Goal: Transaction & Acquisition: Purchase product/service

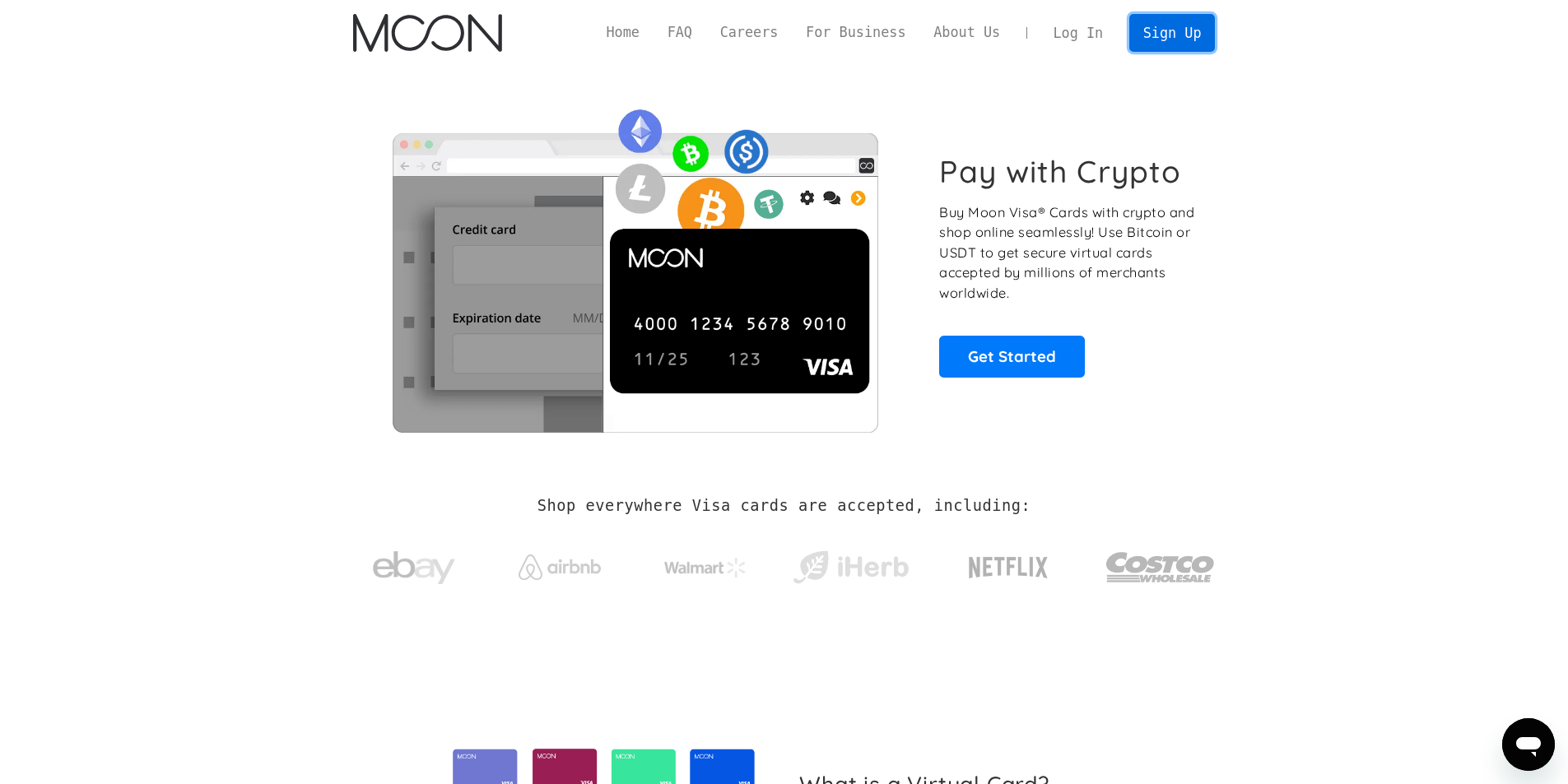
click at [1153, 34] on link "Sign Up" at bounding box center [1172, 32] width 86 height 37
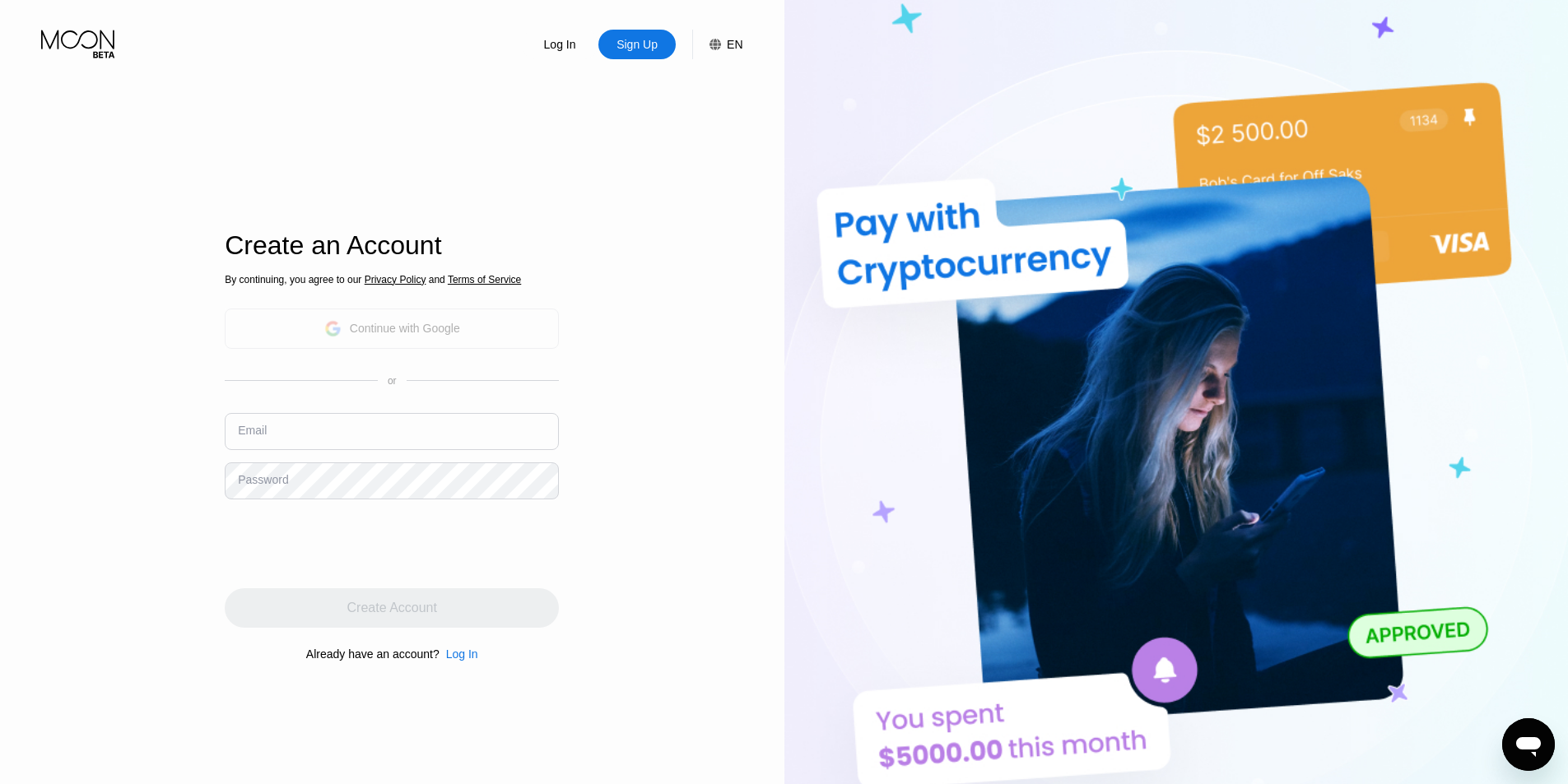
click at [366, 338] on div "Continue with Google" at bounding box center [392, 328] width 136 height 26
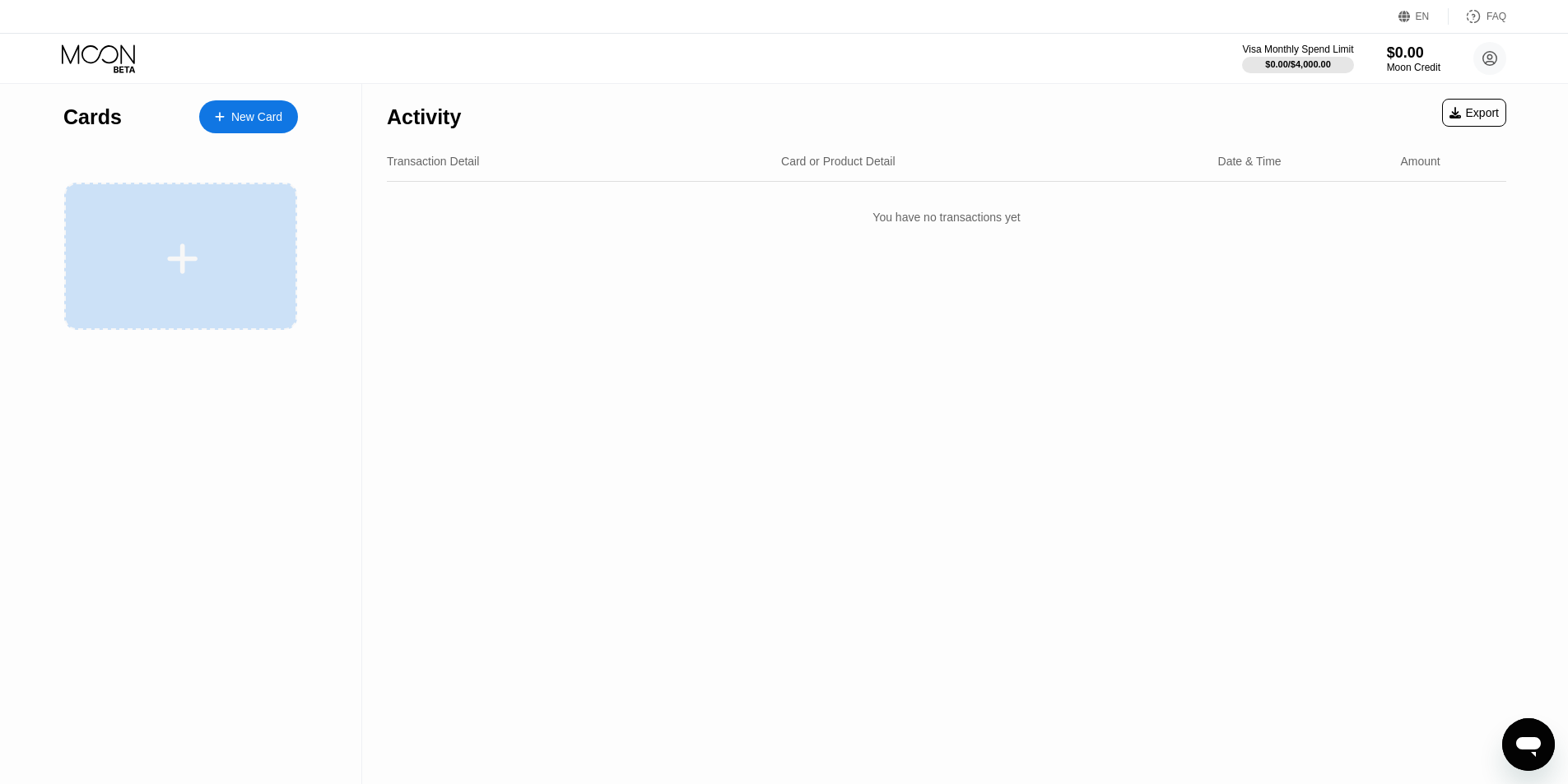
click at [267, 233] on div at bounding box center [181, 256] width 233 height 147
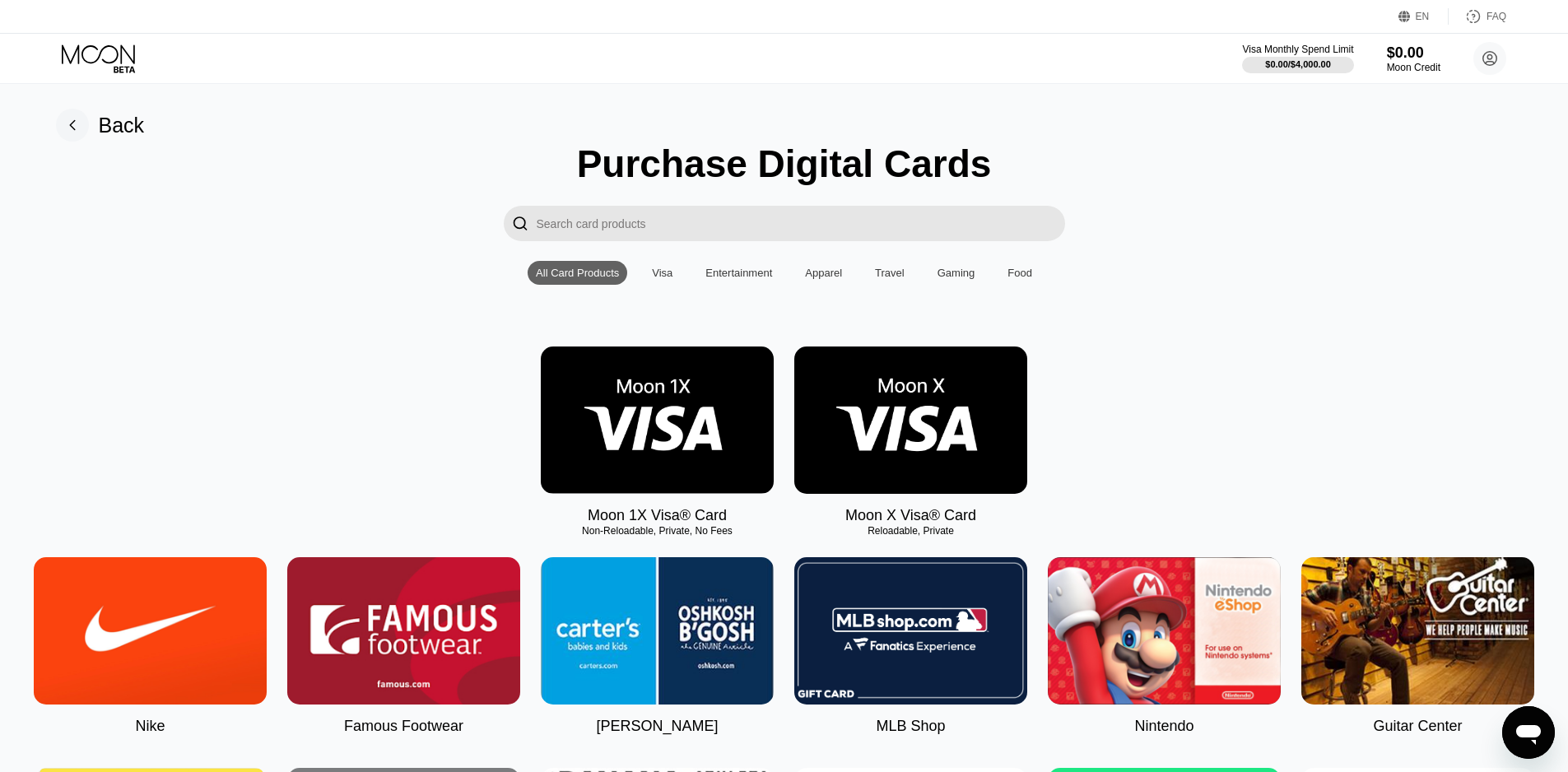
click at [667, 230] on input "Search card products" at bounding box center [801, 223] width 528 height 36
click at [670, 277] on div "Visa" at bounding box center [662, 272] width 21 height 12
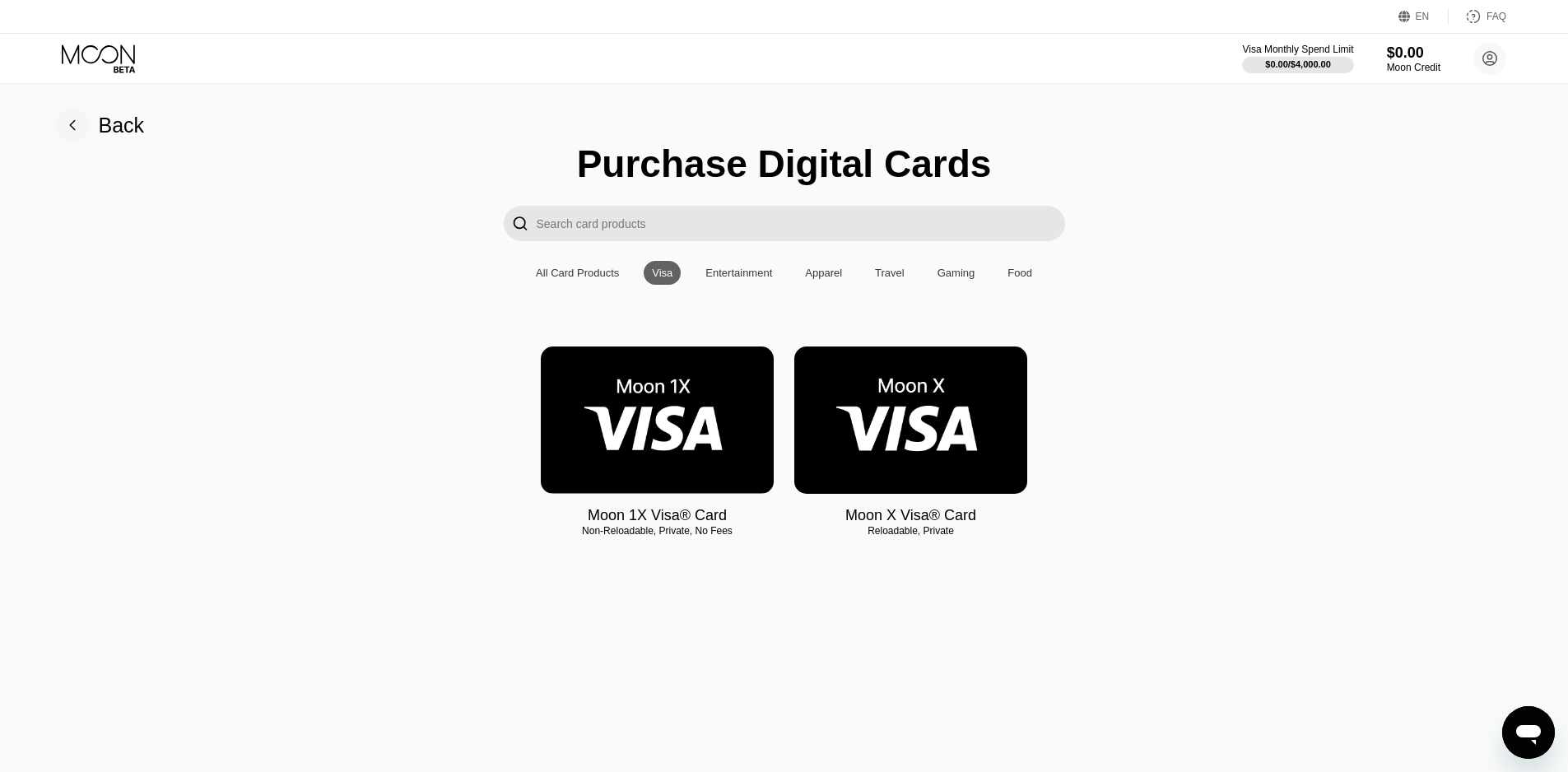
click at [682, 224] on input "Search card products" at bounding box center [801, 223] width 528 height 36
click at [579, 293] on div "Purchase Digital Cards  All Card Products Visa Entertainment Apparel Travel Ga…" at bounding box center [784, 350] width 1531 height 416
click at [587, 279] on div "All Card Products" at bounding box center [577, 272] width 83 height 12
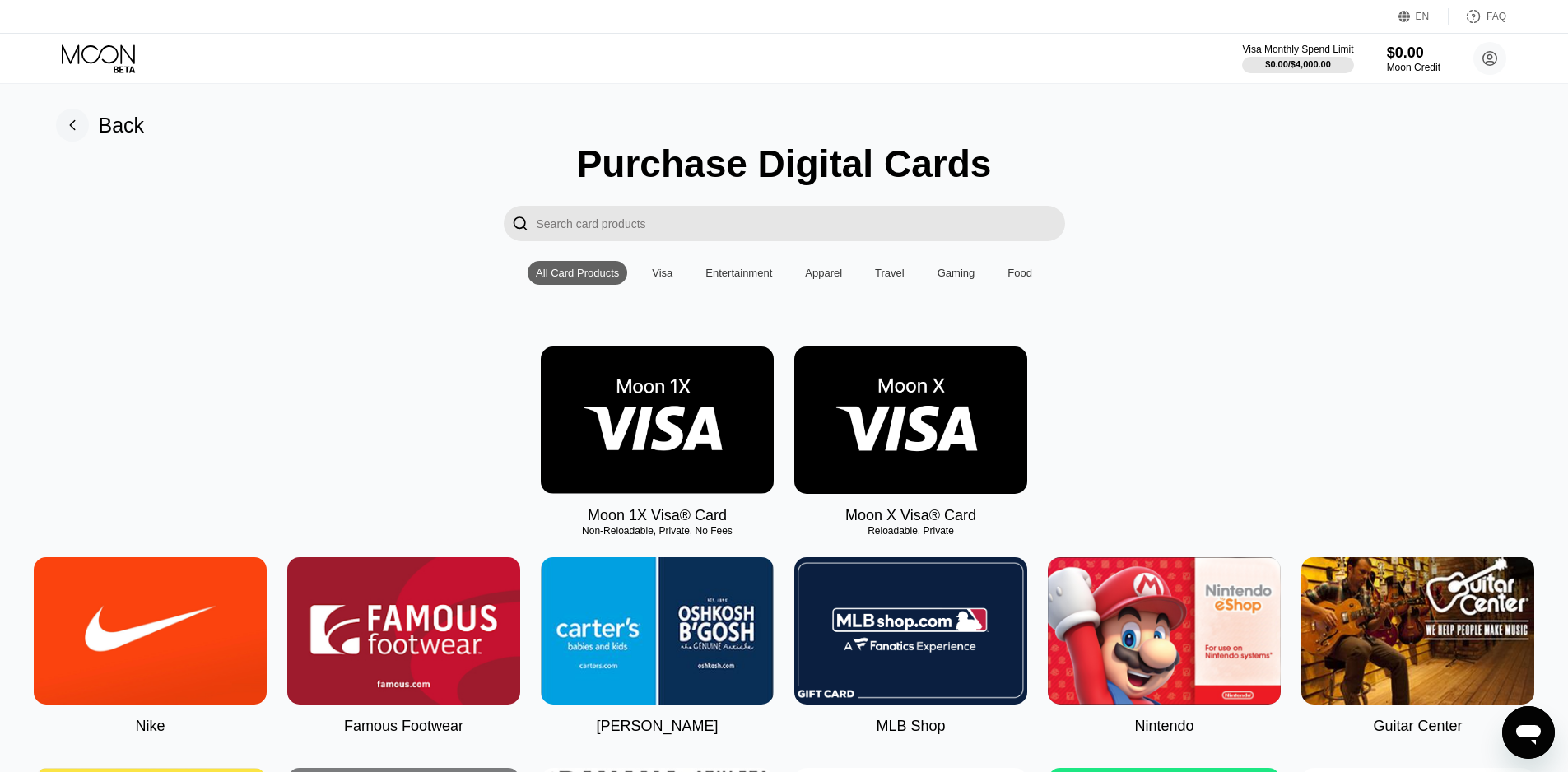
click at [596, 225] on input "Search card products" at bounding box center [801, 223] width 528 height 36
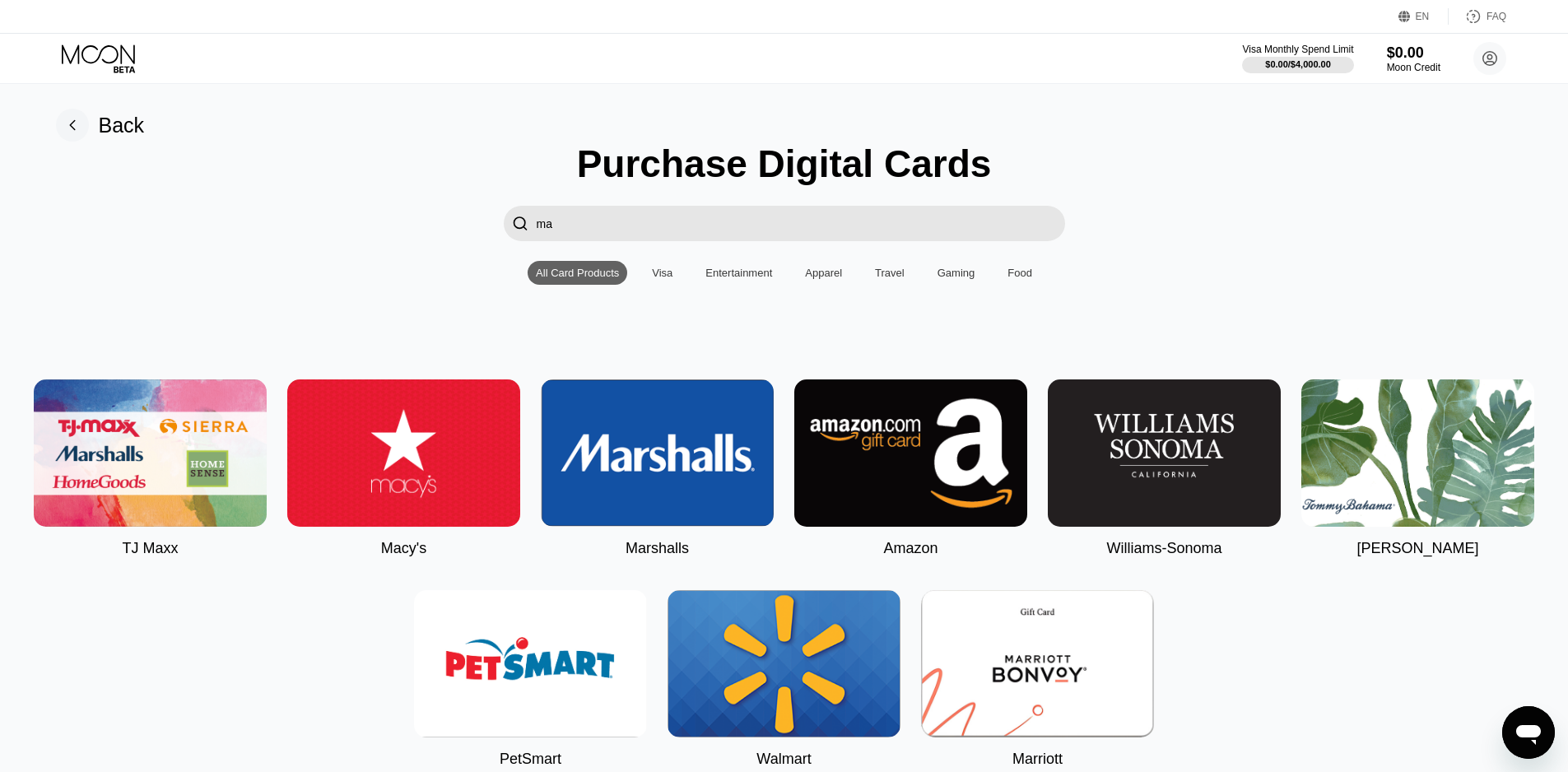
type input "m"
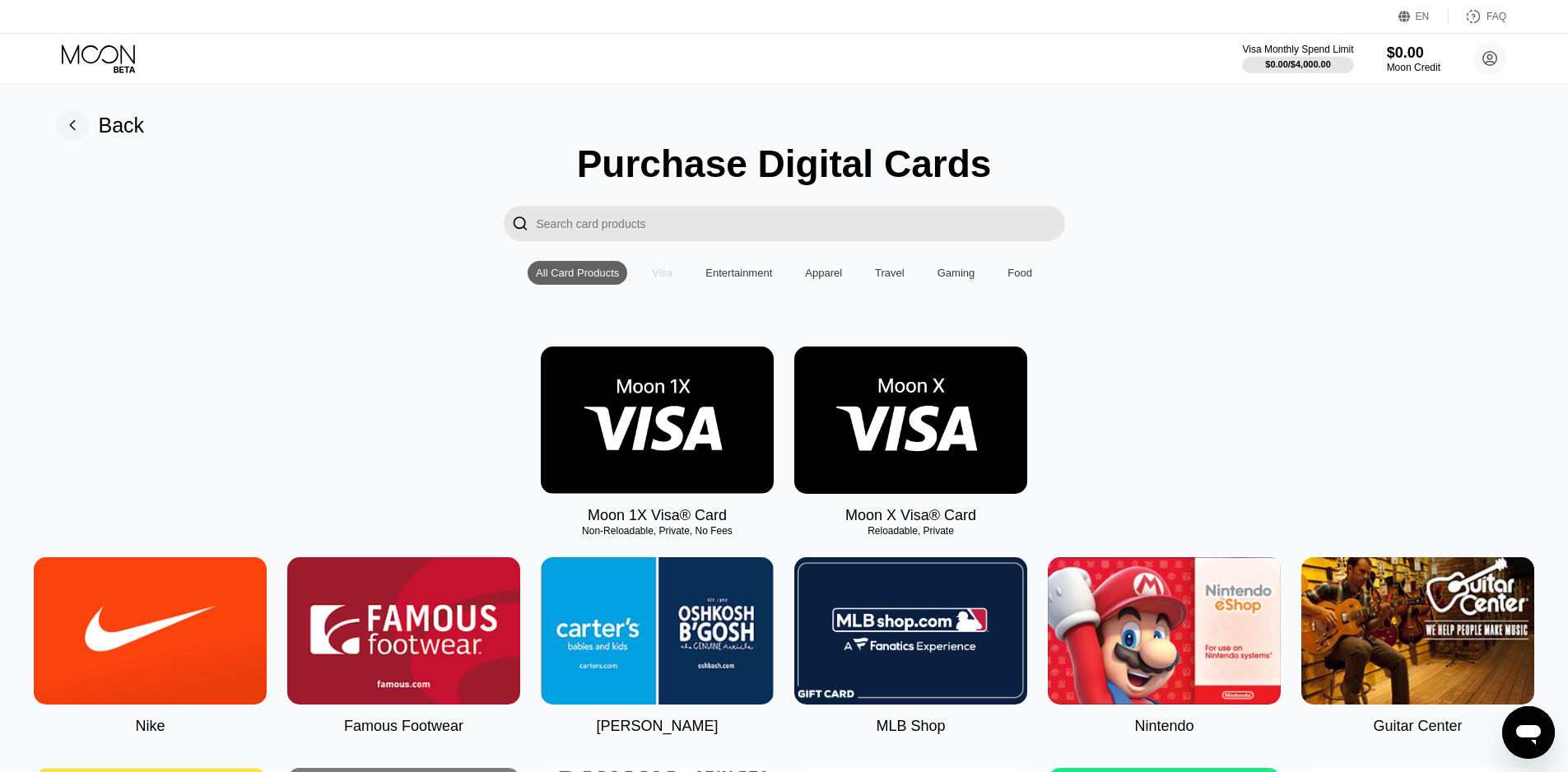
click at [652, 275] on div "Visa" at bounding box center [662, 272] width 37 height 24
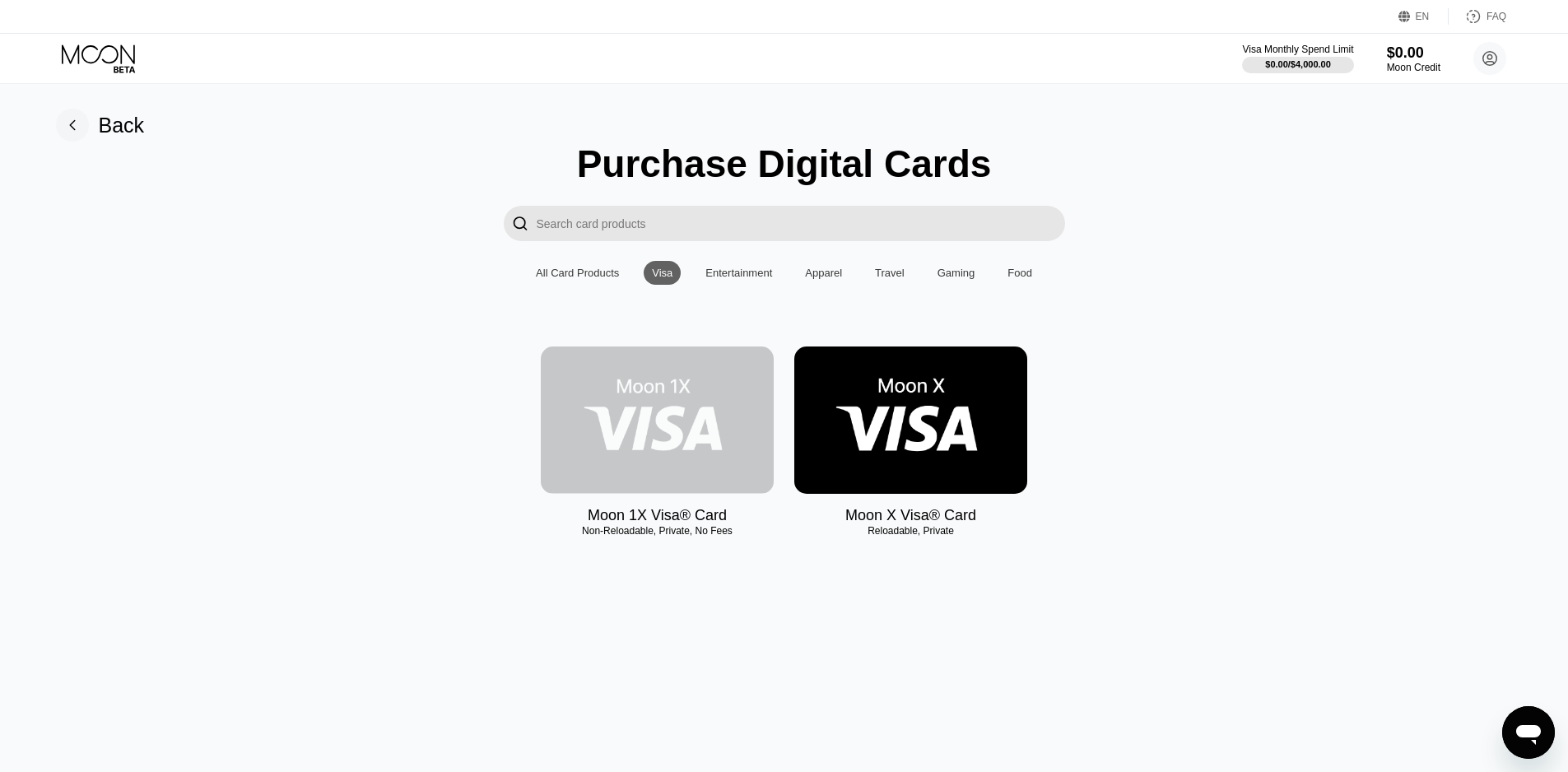
click at [701, 442] on img at bounding box center [657, 420] width 233 height 147
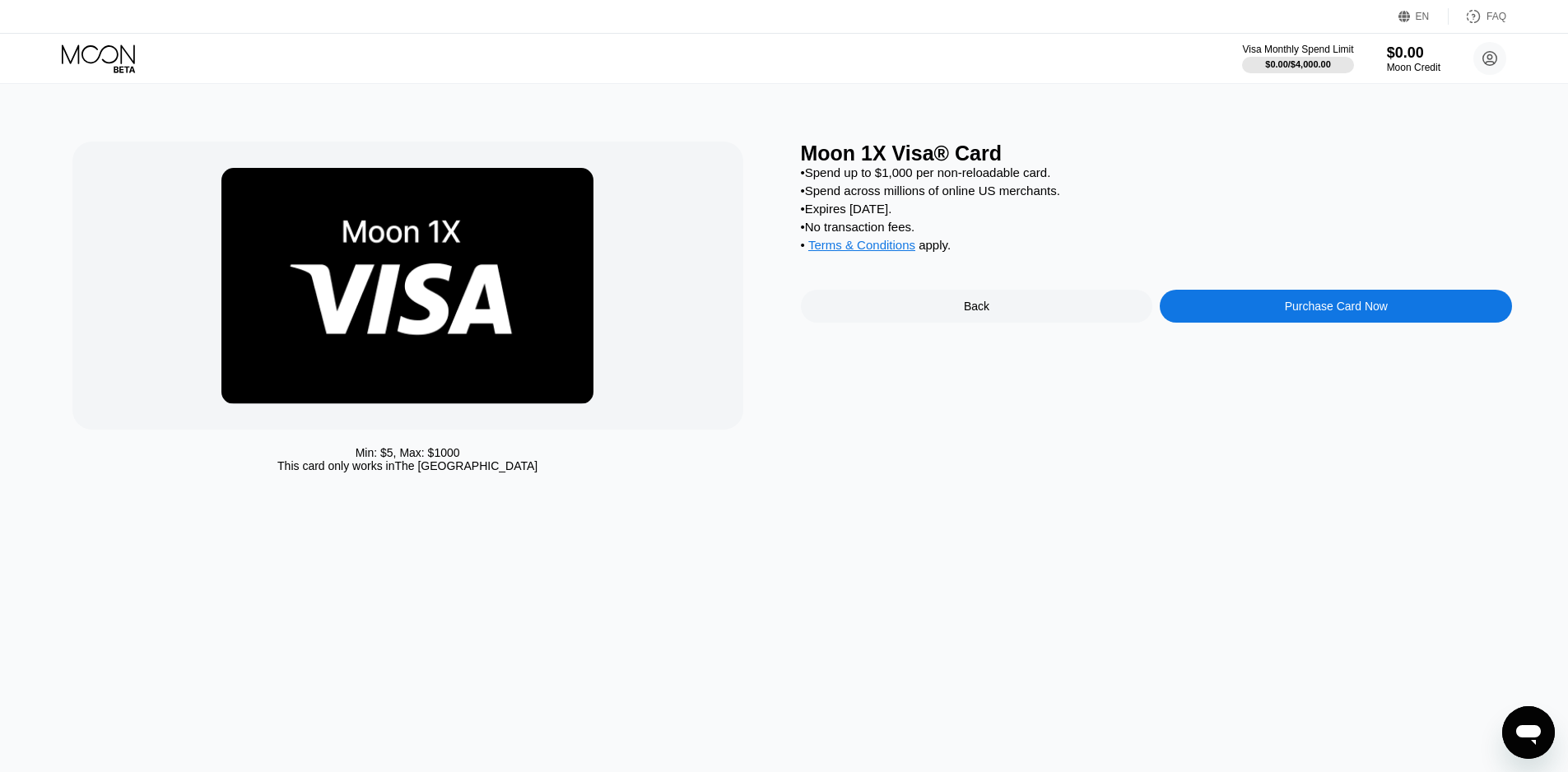
drag, startPoint x: 849, startPoint y: 186, endPoint x: 954, endPoint y: 187, distance: 105.0
click at [951, 187] on div "• Spend up to $1,000 per non-reloadable card. • Spend across millions of online…" at bounding box center [1156, 212] width 712 height 95
click at [955, 187] on div "• Spend up to $1,000 per non-reloadable card. • Spend across millions of online…" at bounding box center [1156, 212] width 712 height 95
drag, startPoint x: 798, startPoint y: 201, endPoint x: 1003, endPoint y: 198, distance: 205.0
click at [1003, 198] on div "Min: $ 5 , Max: $ 1000 This card only works in The United States Moon 1X Visa® …" at bounding box center [784, 311] width 1424 height 339
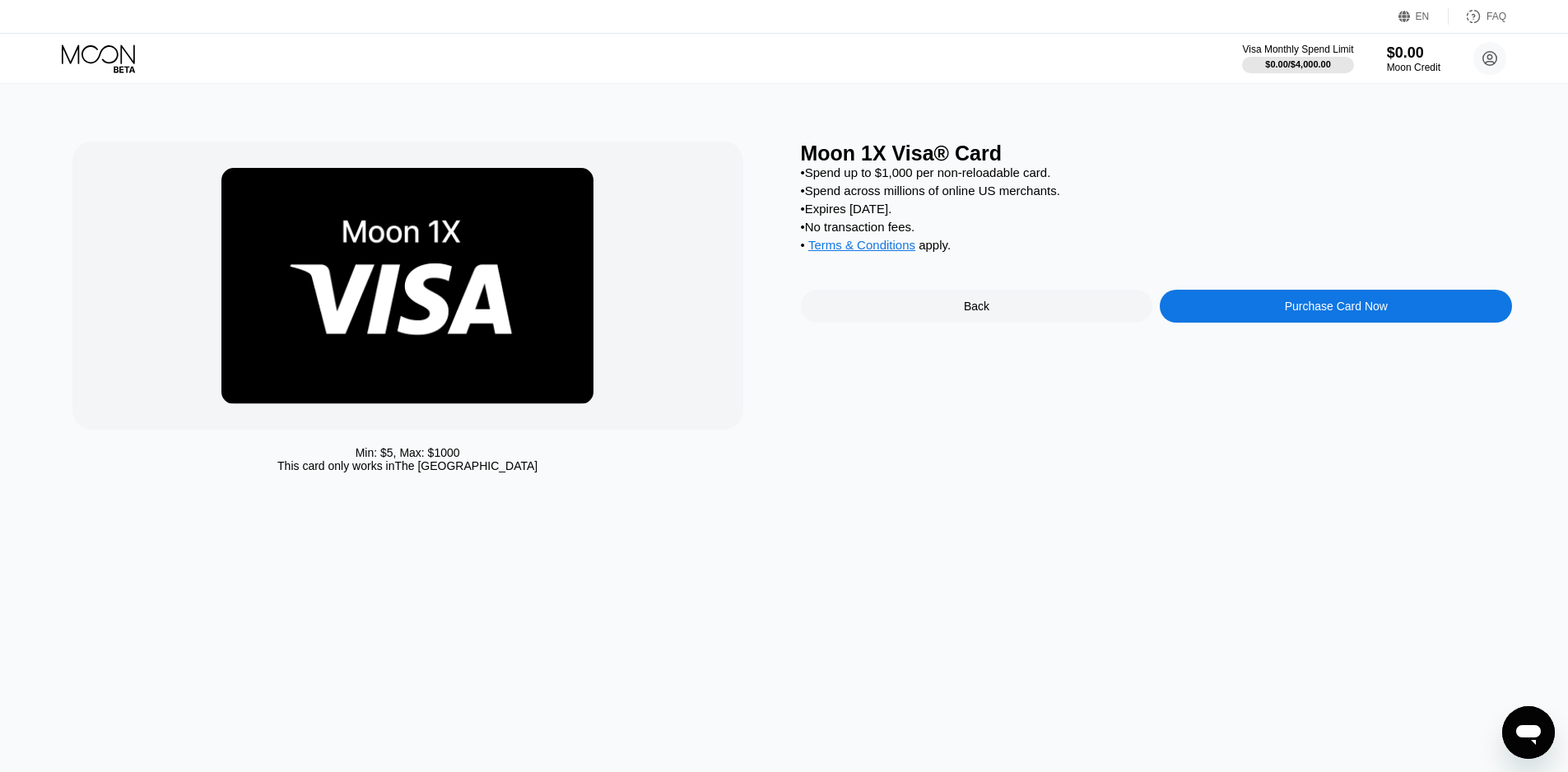
drag, startPoint x: 807, startPoint y: 220, endPoint x: 902, endPoint y: 225, distance: 95.1
click at [902, 215] on div "• Expires in 2 months." at bounding box center [1156, 208] width 712 height 14
click at [801, 372] on div "Moon 1X Visa® Card • Spend up to $1,000 per non-reloadable card. • Spend across…" at bounding box center [1156, 311] width 712 height 339
click at [1001, 323] on div "Back" at bounding box center [976, 306] width 352 height 33
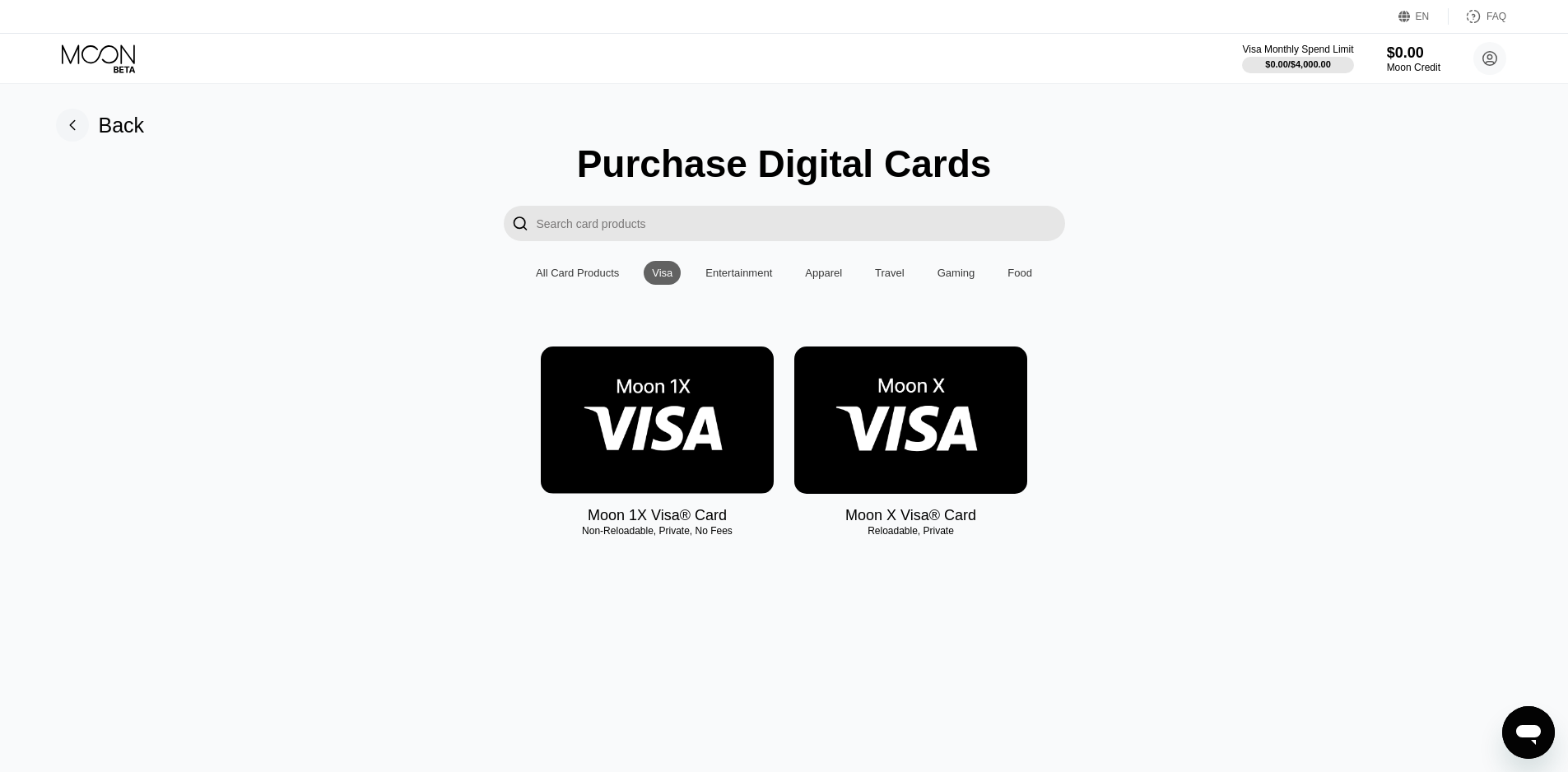
click at [915, 472] on img at bounding box center [910, 420] width 233 height 147
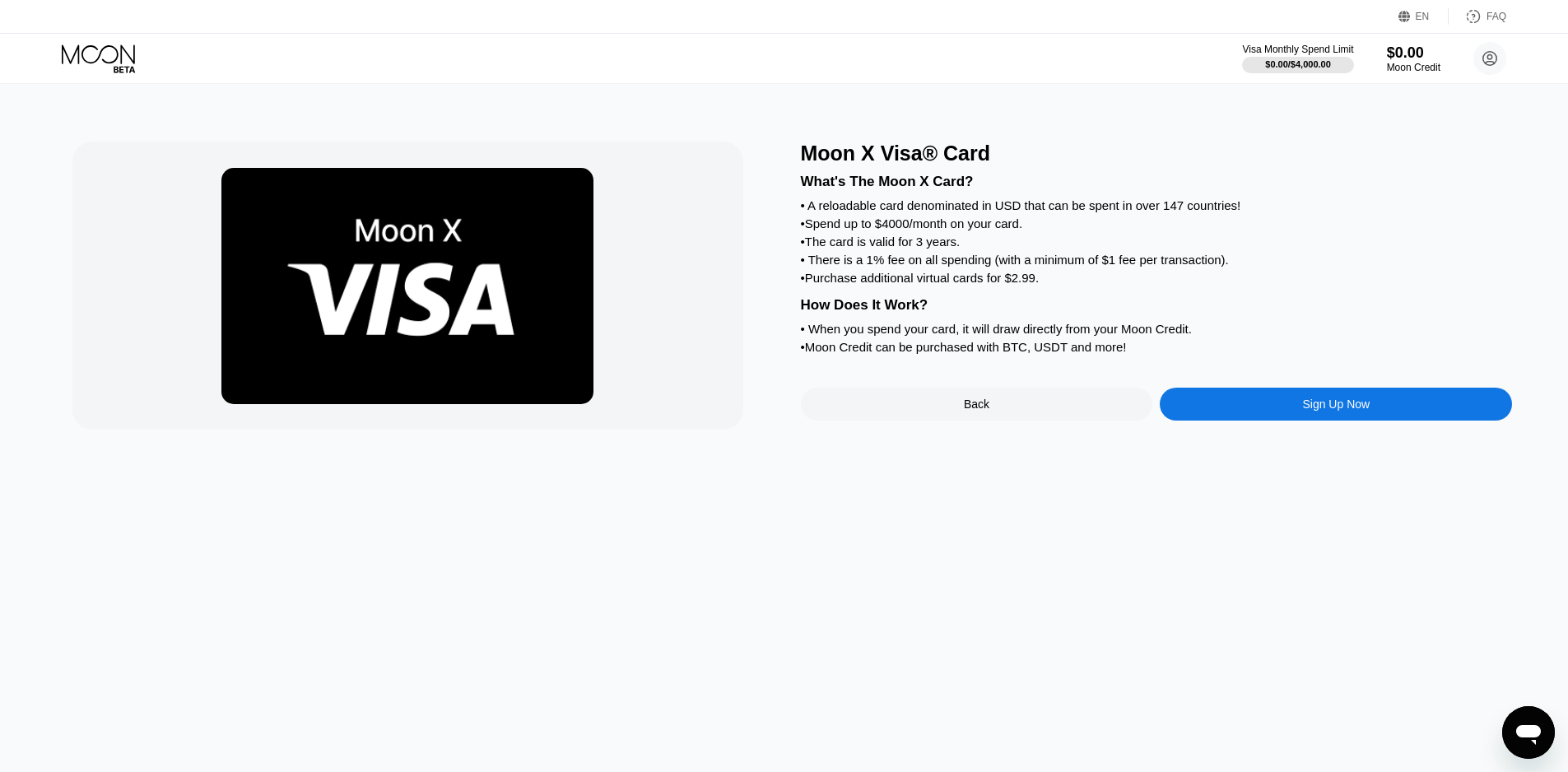
click at [904, 244] on div "What's The Moon X Card? • A reloadable card denominated in USD that can be spen…" at bounding box center [1156, 261] width 712 height 192
drag, startPoint x: 830, startPoint y: 217, endPoint x: 1046, endPoint y: 272, distance: 222.9
click at [900, 237] on div "What's The Moon X Card? • A reloadable card denominated in USD that can be spen…" at bounding box center [1156, 261] width 712 height 192
click at [1198, 267] on div "• There is a 1% fee on all spending (with a minimum of $1 fee per transaction)." at bounding box center [1156, 259] width 712 height 14
click at [1308, 421] on div "Sign Up Now" at bounding box center [1335, 405] width 352 height 33
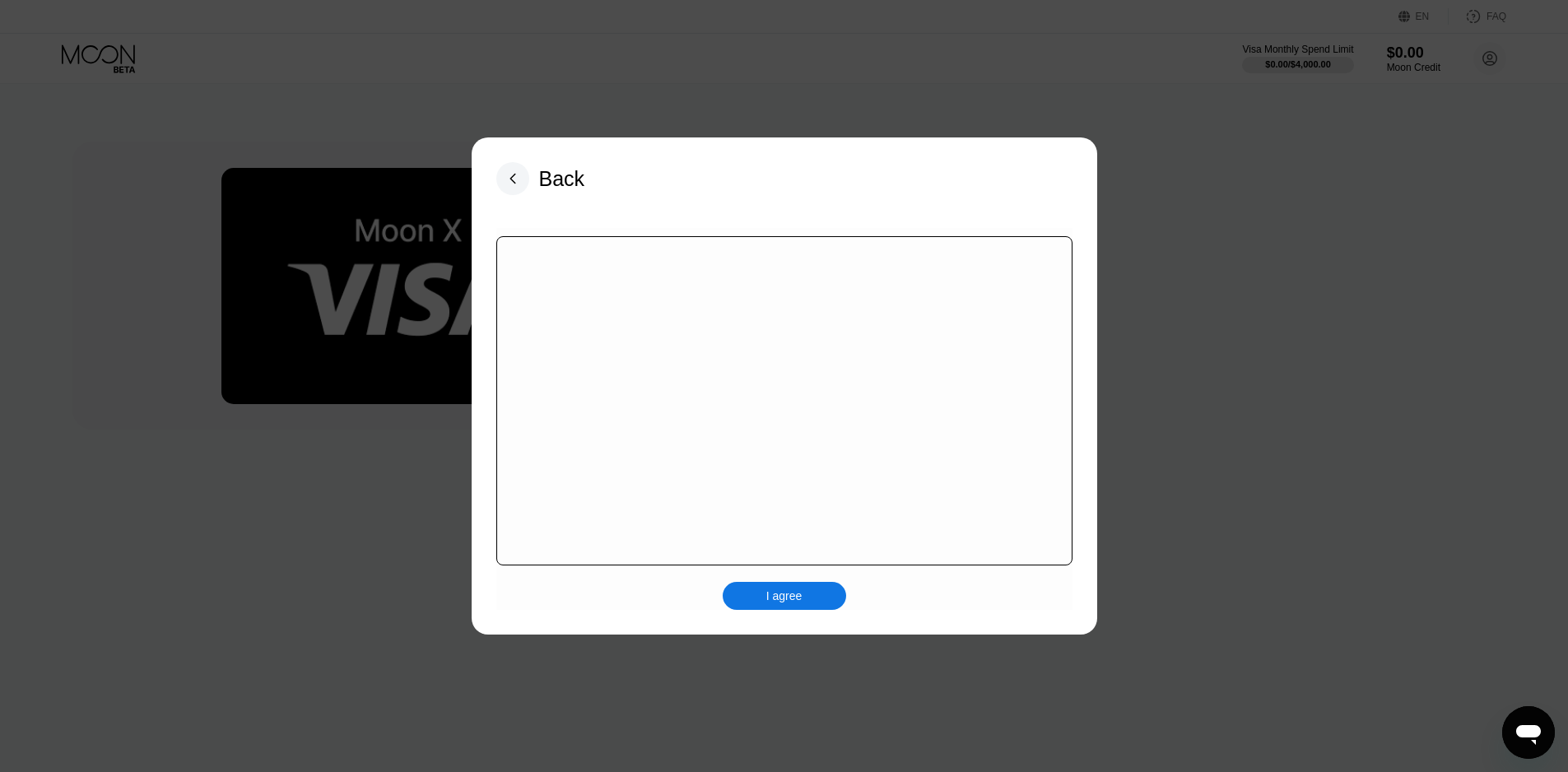
click at [712, 350] on div at bounding box center [784, 400] width 576 height 329
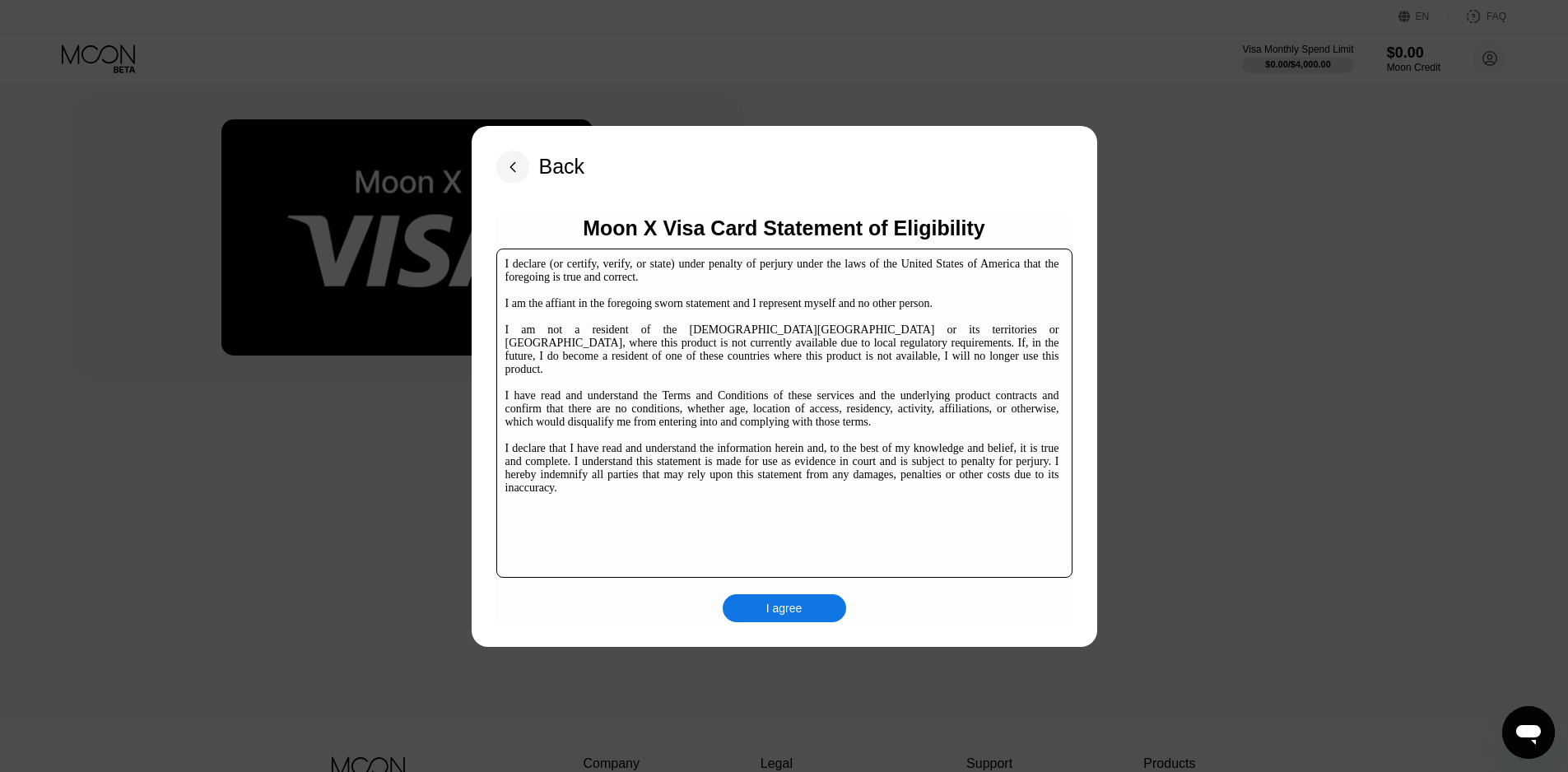
scroll to position [247, 0]
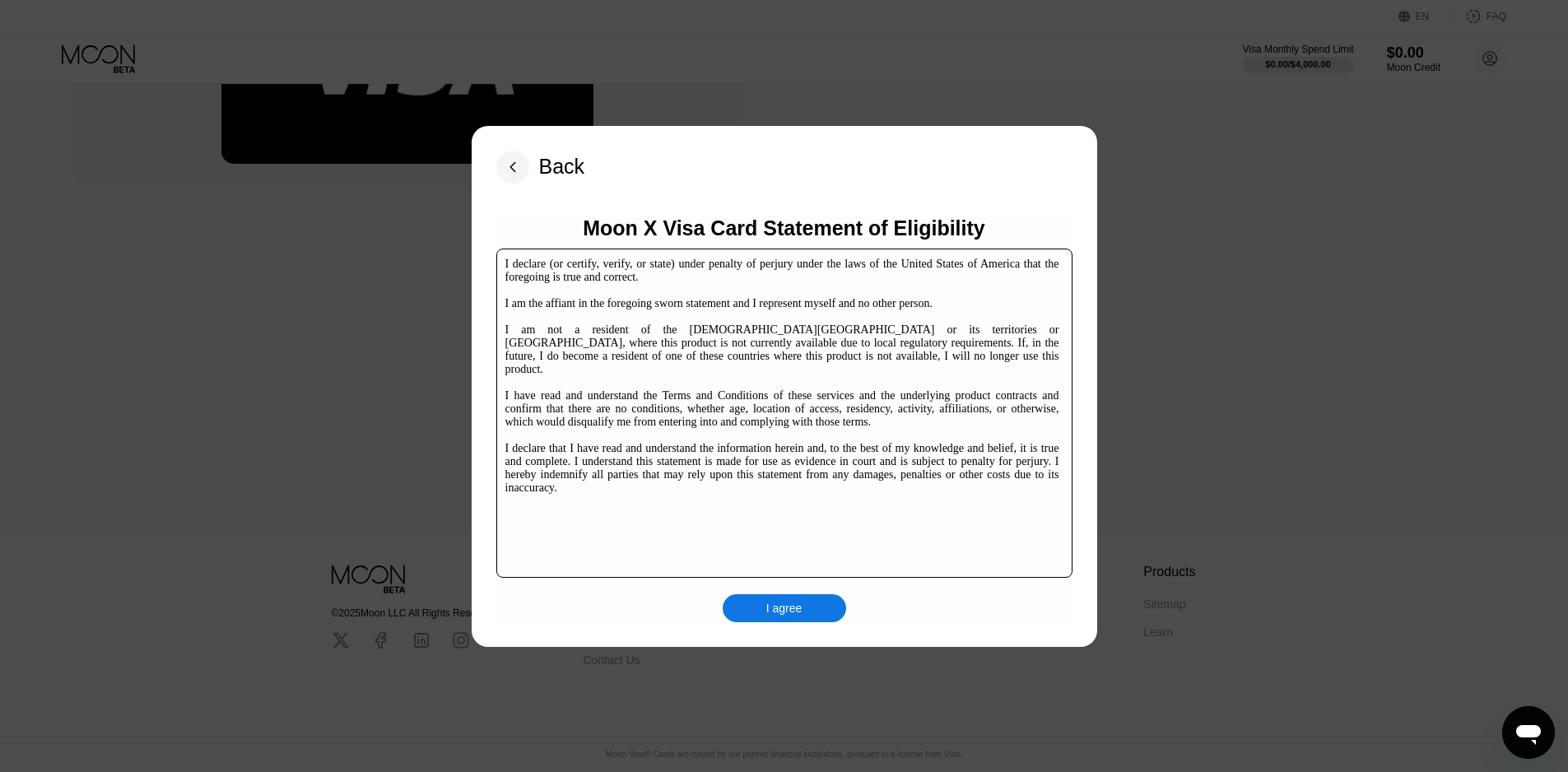
click at [773, 613] on div "I agree" at bounding box center [784, 609] width 36 height 15
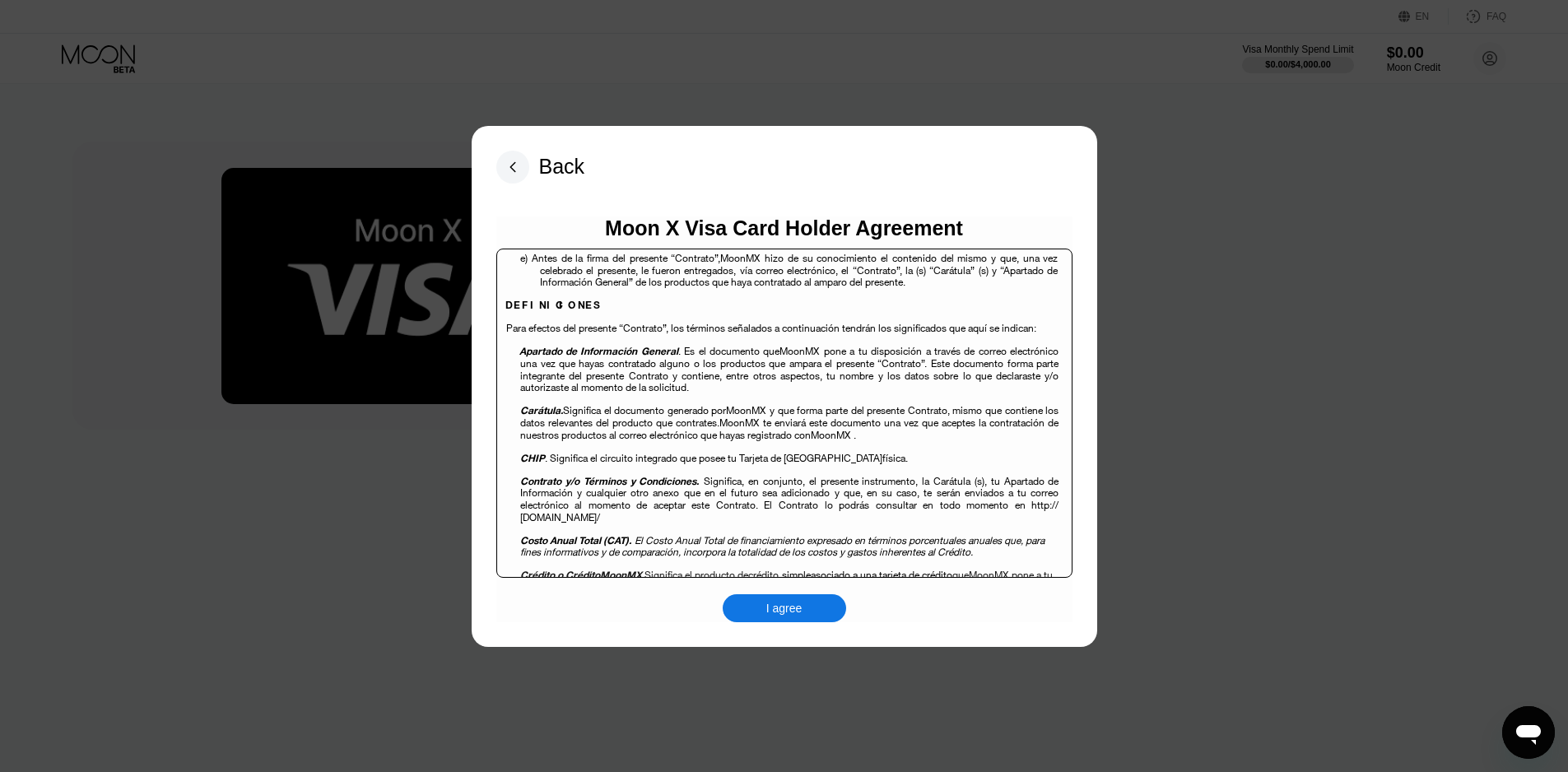
scroll to position [494, 0]
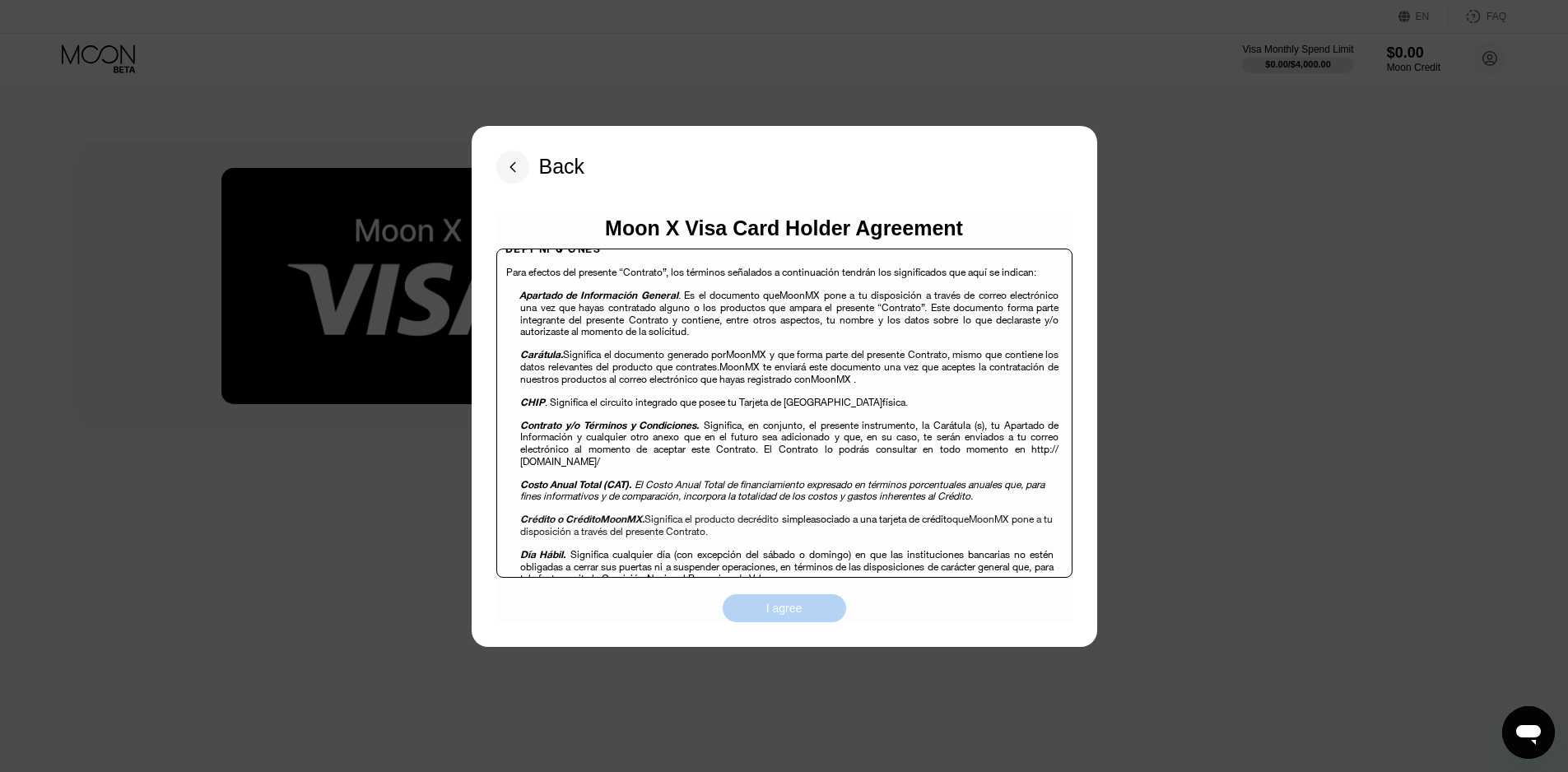
click at [783, 611] on div "I agree" at bounding box center [784, 609] width 36 height 15
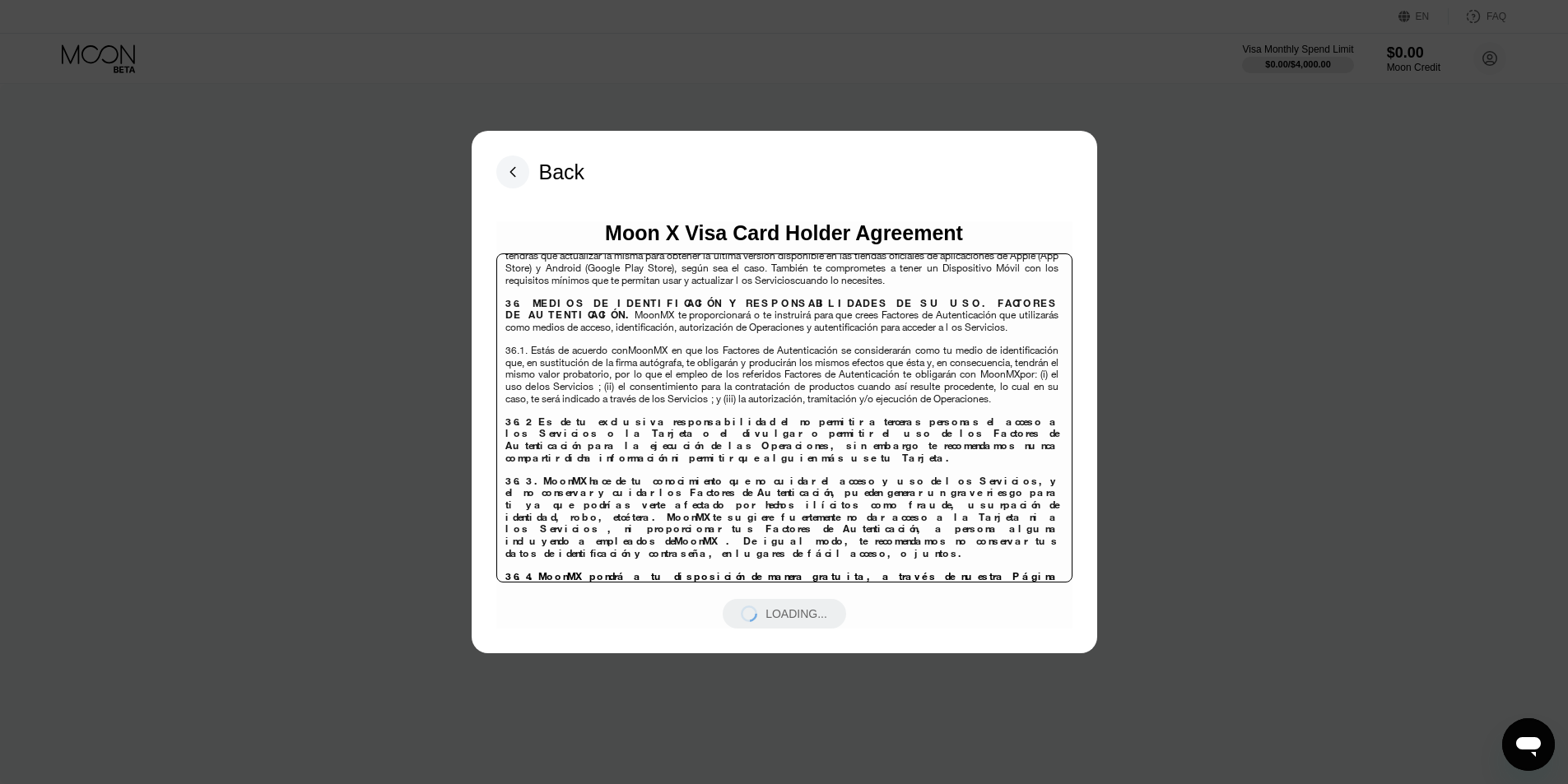
scroll to position [10039, 0]
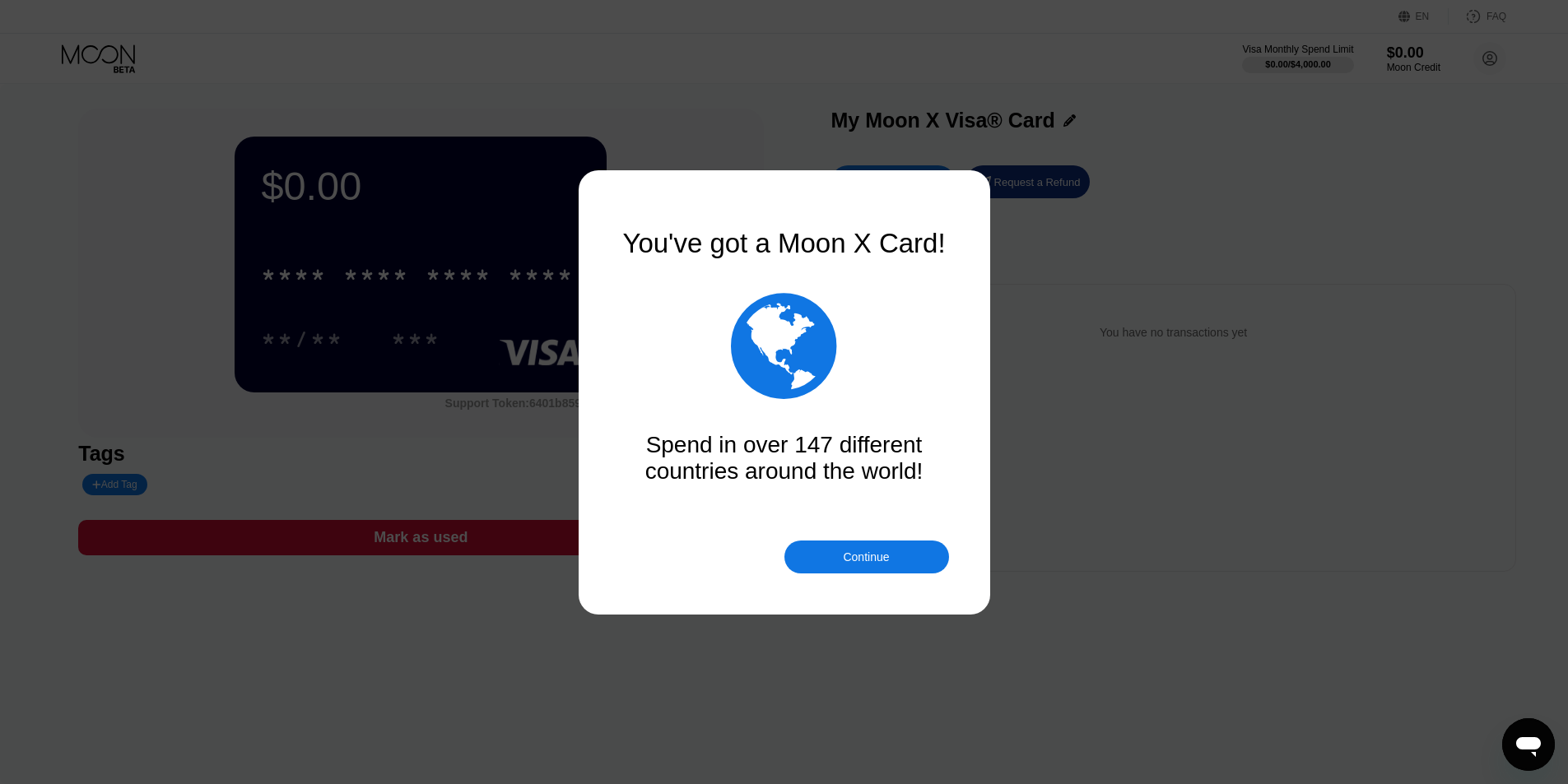
click at [863, 552] on div "Continue" at bounding box center [866, 557] width 46 height 13
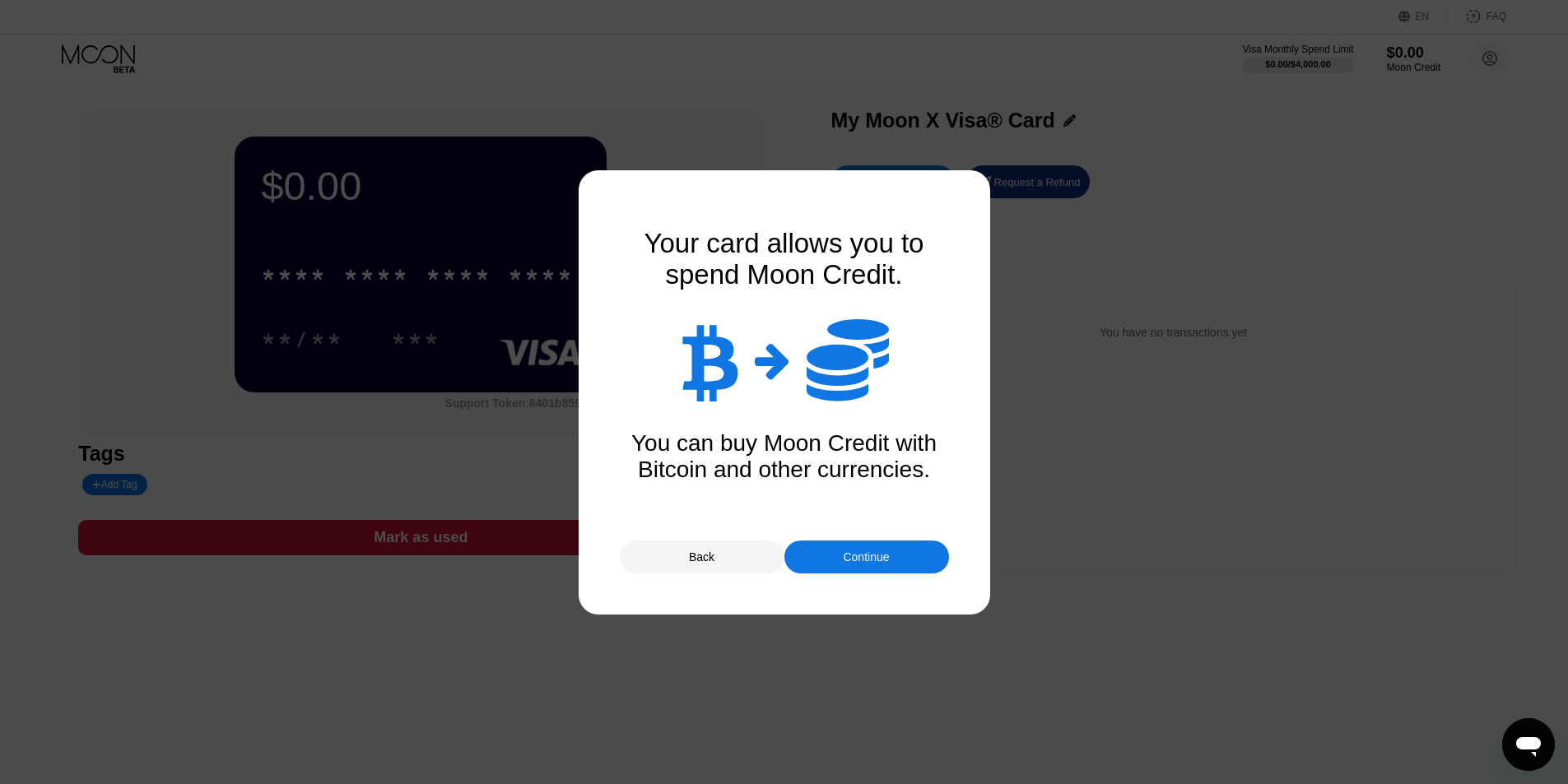
click at [847, 560] on div "Continue" at bounding box center [866, 557] width 46 height 13
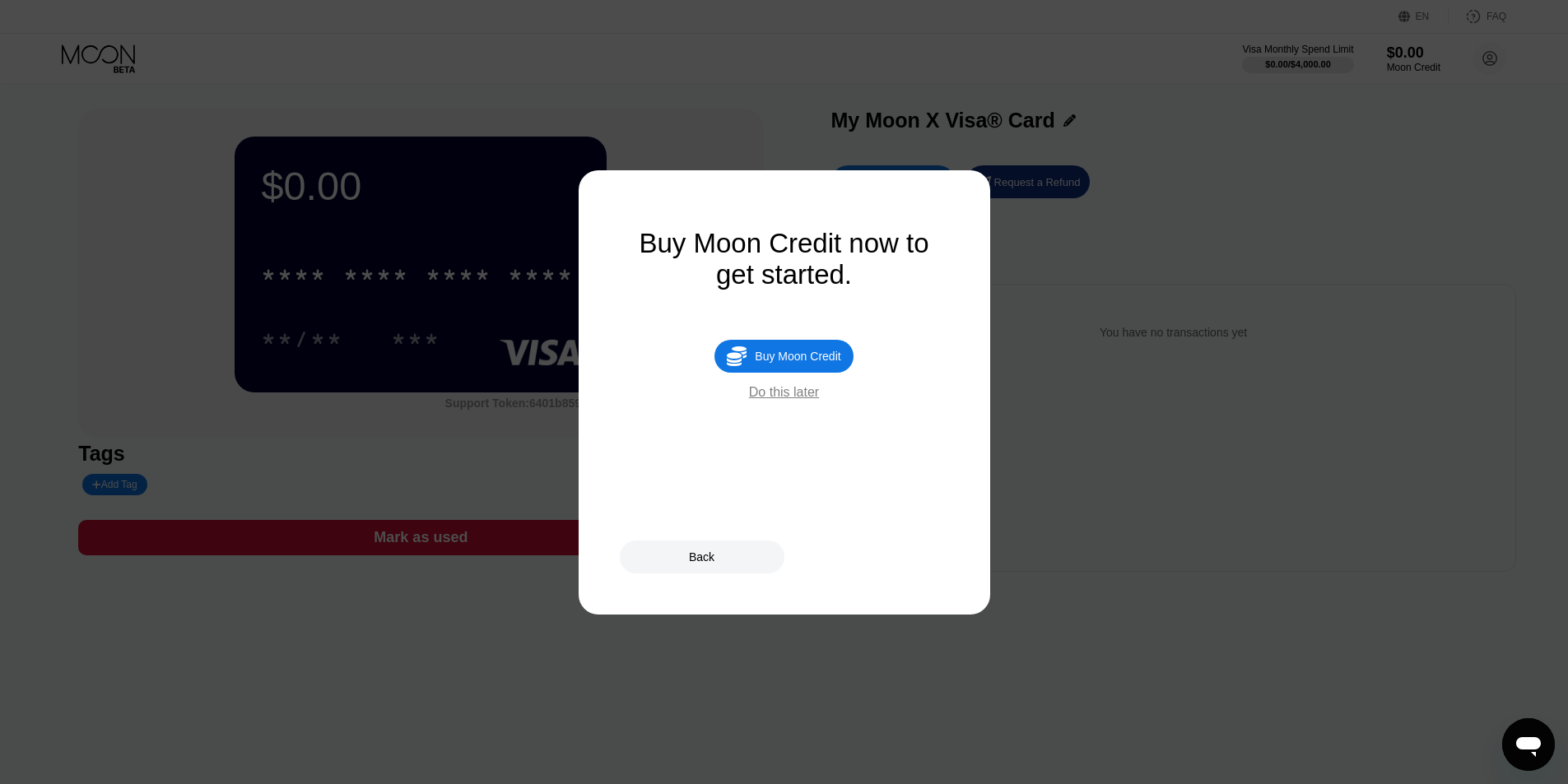
click at [804, 363] on div "Buy Moon Credit" at bounding box center [797, 357] width 86 height 13
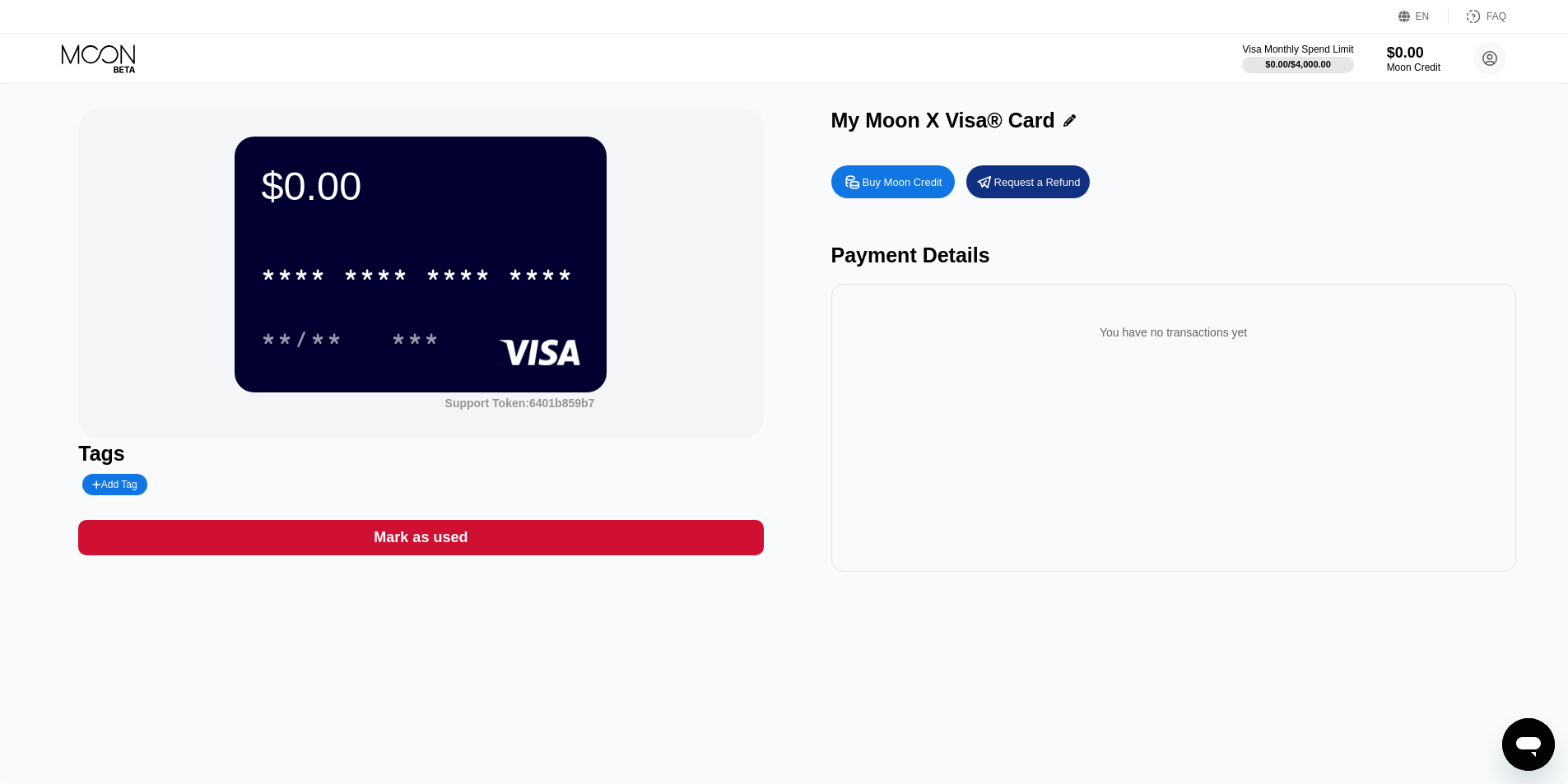
type input "0"
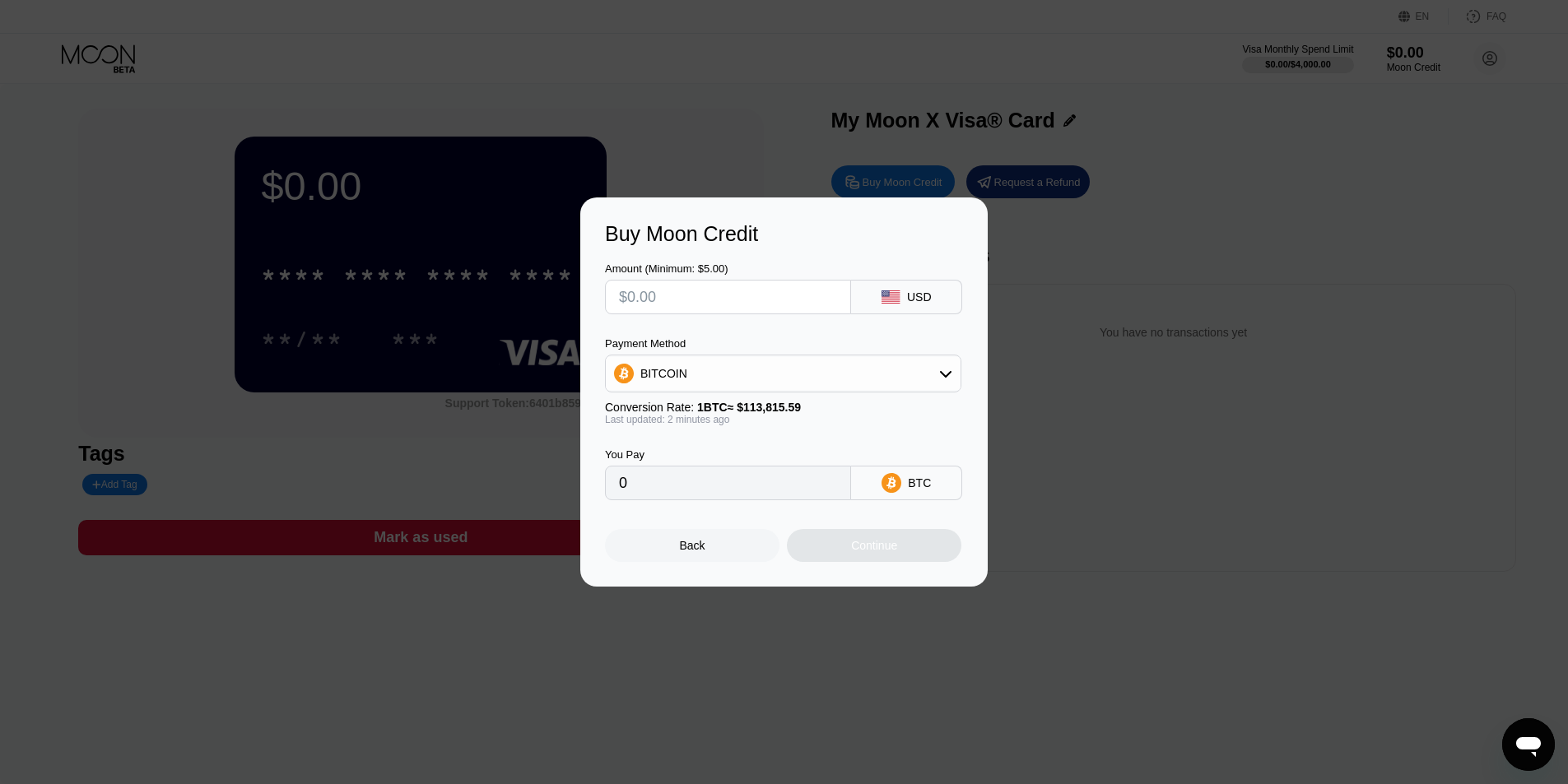
click at [728, 294] on input "text" at bounding box center [728, 297] width 218 height 33
click at [734, 558] on div "Back" at bounding box center [692, 545] width 174 height 33
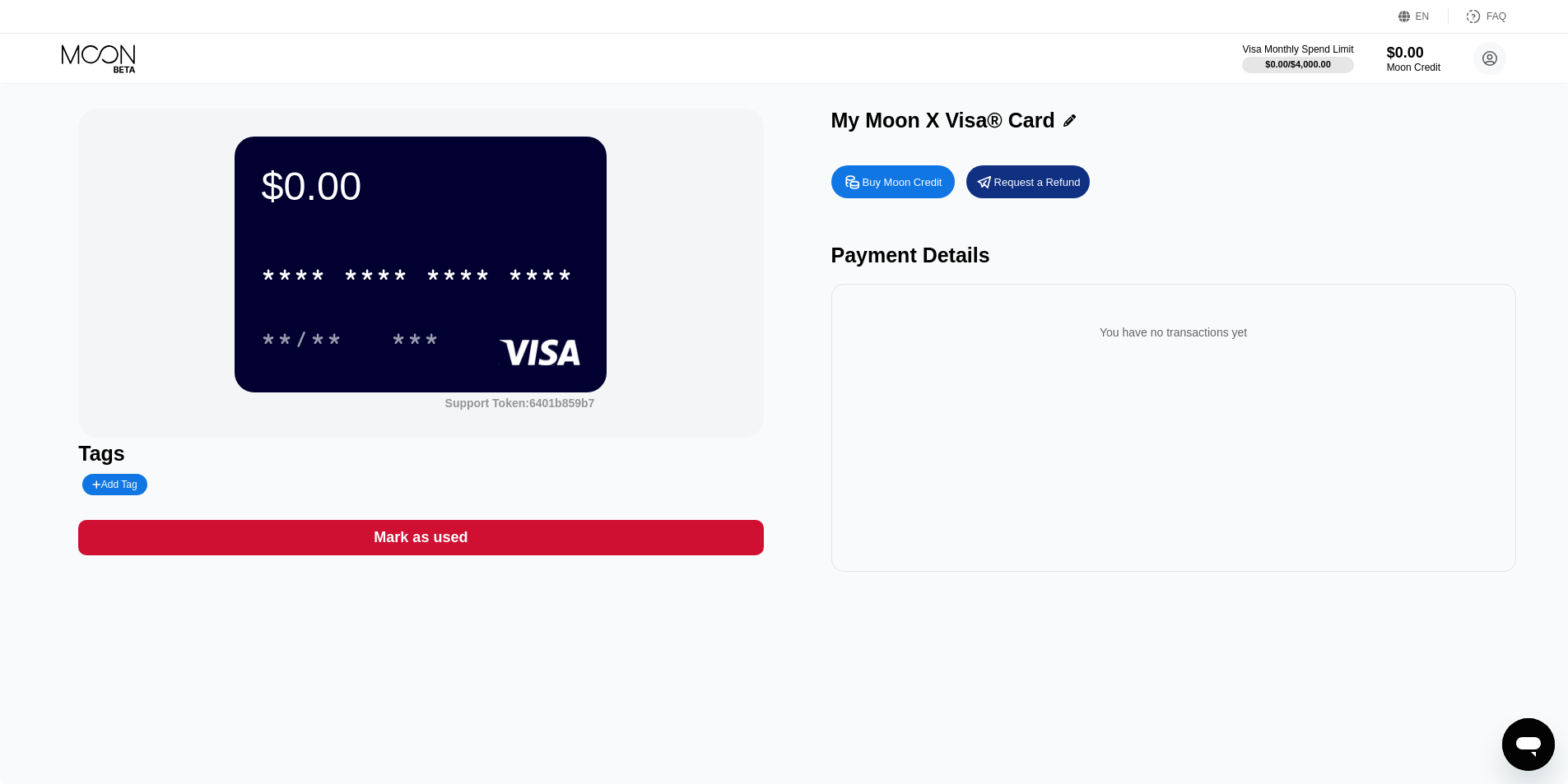
click at [1130, 344] on div "You have no transactions yet" at bounding box center [1174, 333] width 659 height 46
click at [484, 237] on div "$0.00 * * * * * * * * * * * * **** **/** ***" at bounding box center [420, 264] width 372 height 255
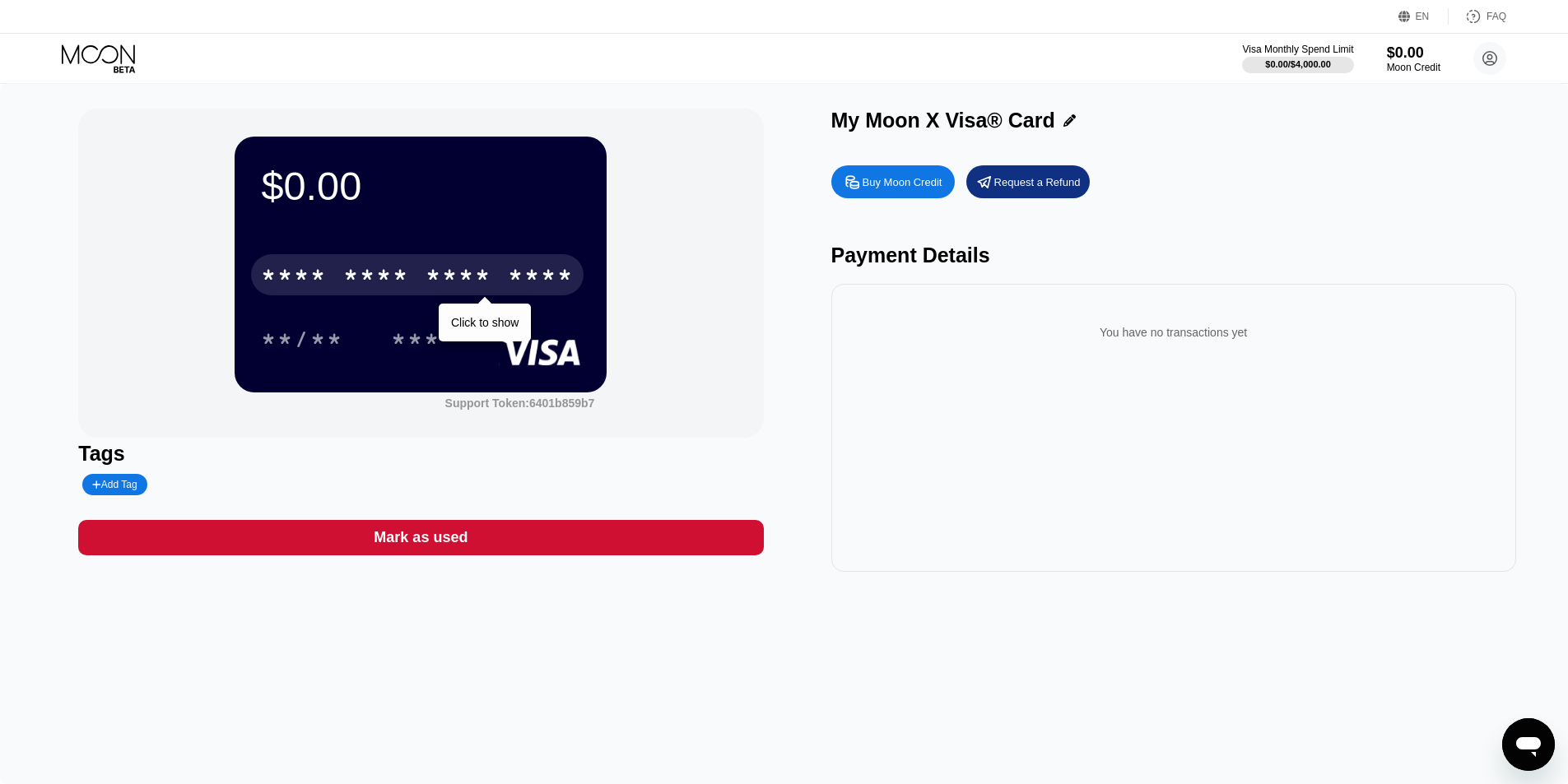
click at [475, 279] on div "* * * *" at bounding box center [459, 277] width 66 height 26
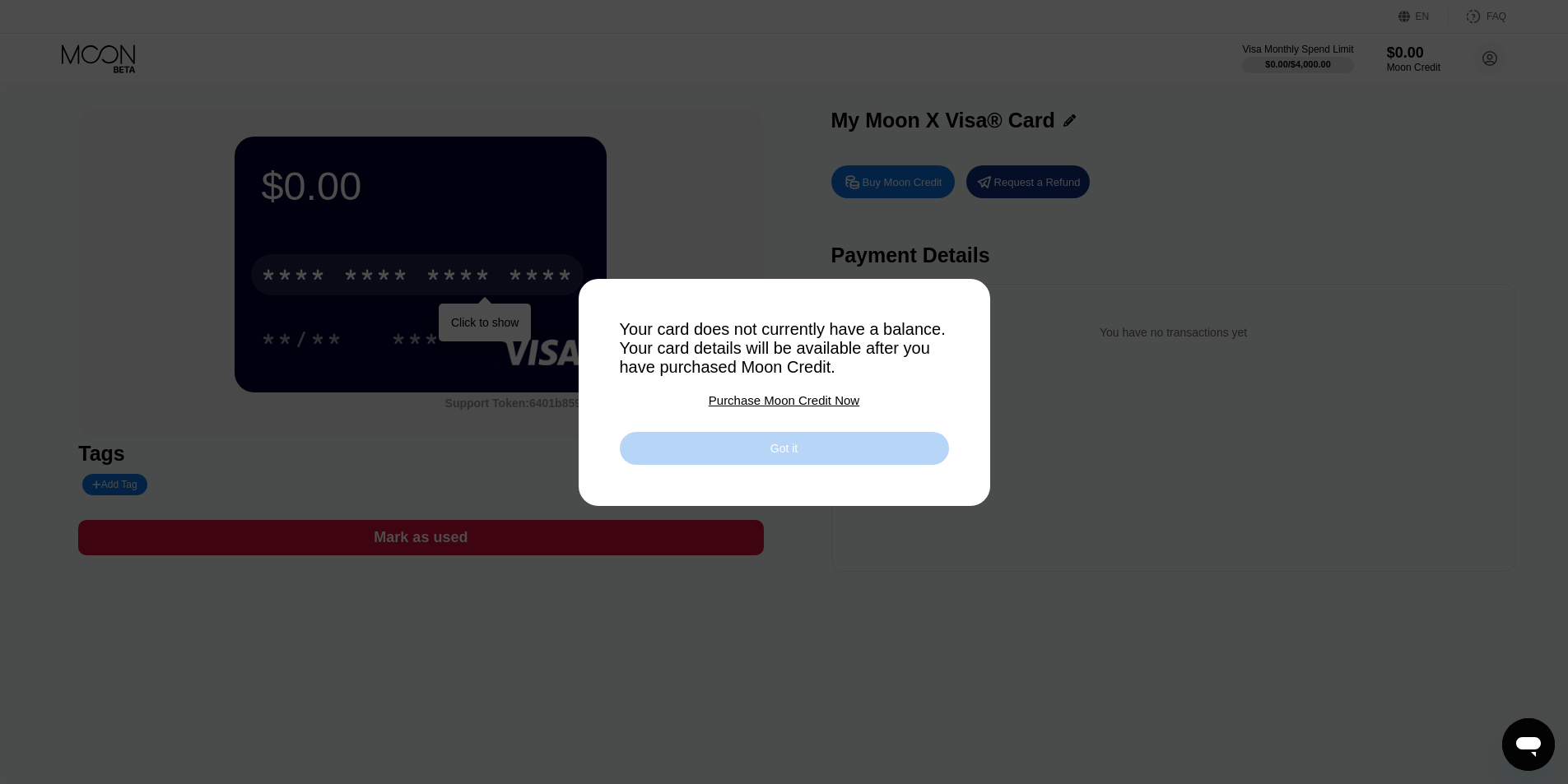
click at [790, 454] on div "Got it" at bounding box center [783, 448] width 27 height 15
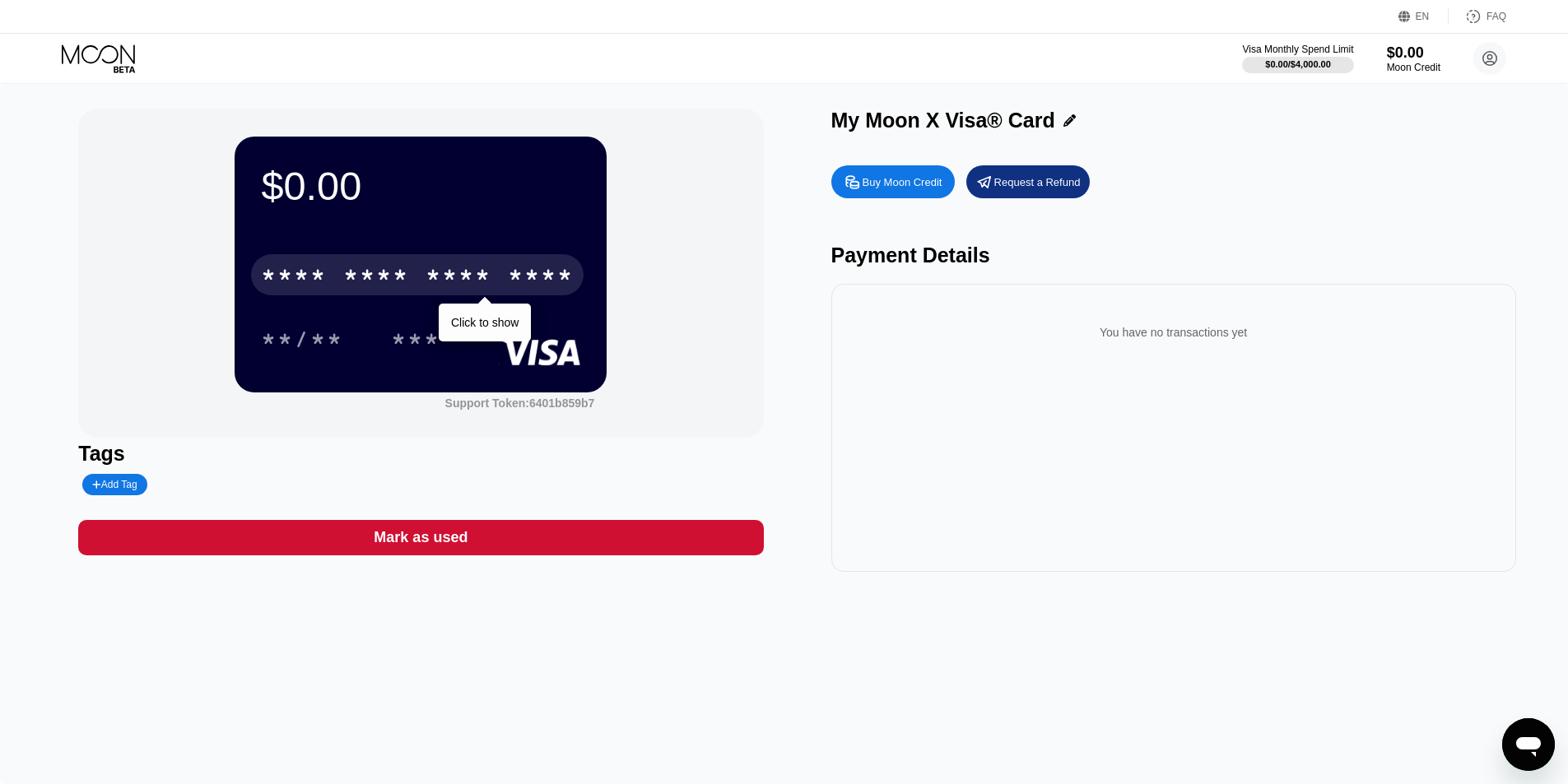
click at [1065, 118] on icon at bounding box center [1069, 120] width 12 height 12
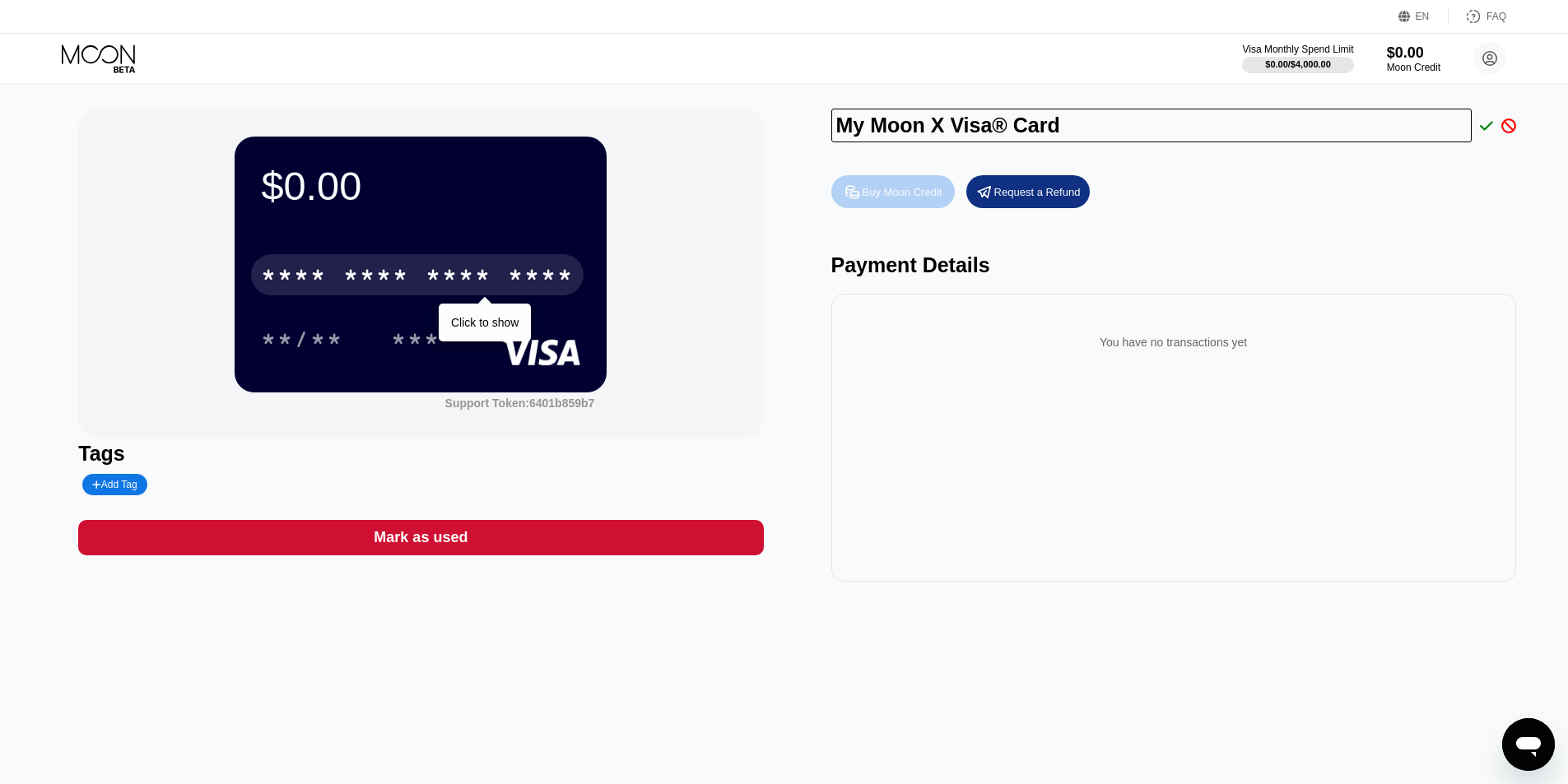
click at [895, 187] on div "Buy Moon Credit" at bounding box center [902, 191] width 80 height 14
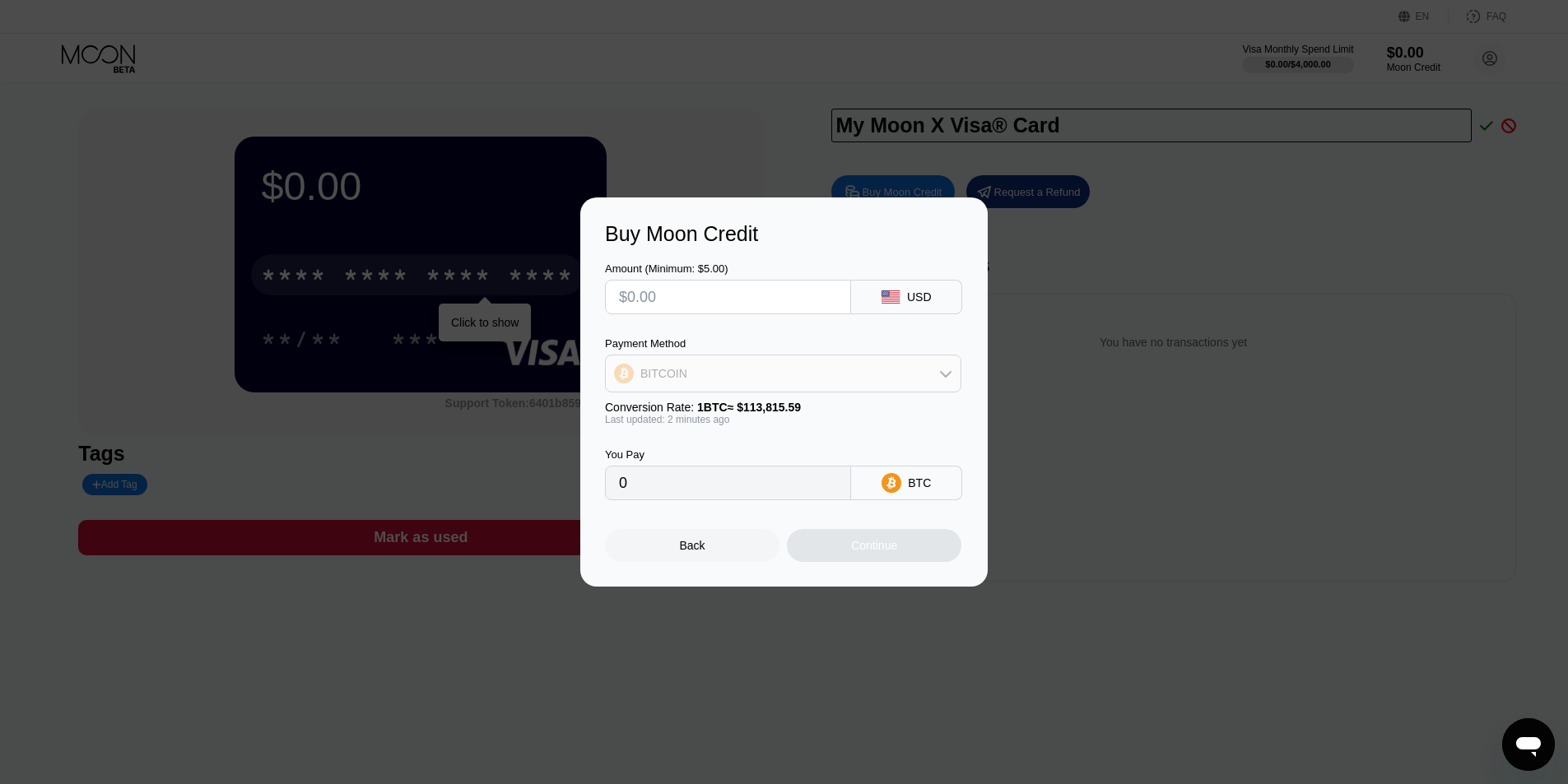
click at [780, 389] on div "BITCOIN" at bounding box center [783, 374] width 355 height 33
click at [754, 468] on div "USDT on TRON" at bounding box center [783, 455] width 347 height 33
type input "0.00"
click at [628, 485] on input "0.00" at bounding box center [728, 483] width 218 height 33
click at [659, 286] on input "text" at bounding box center [728, 297] width 218 height 33
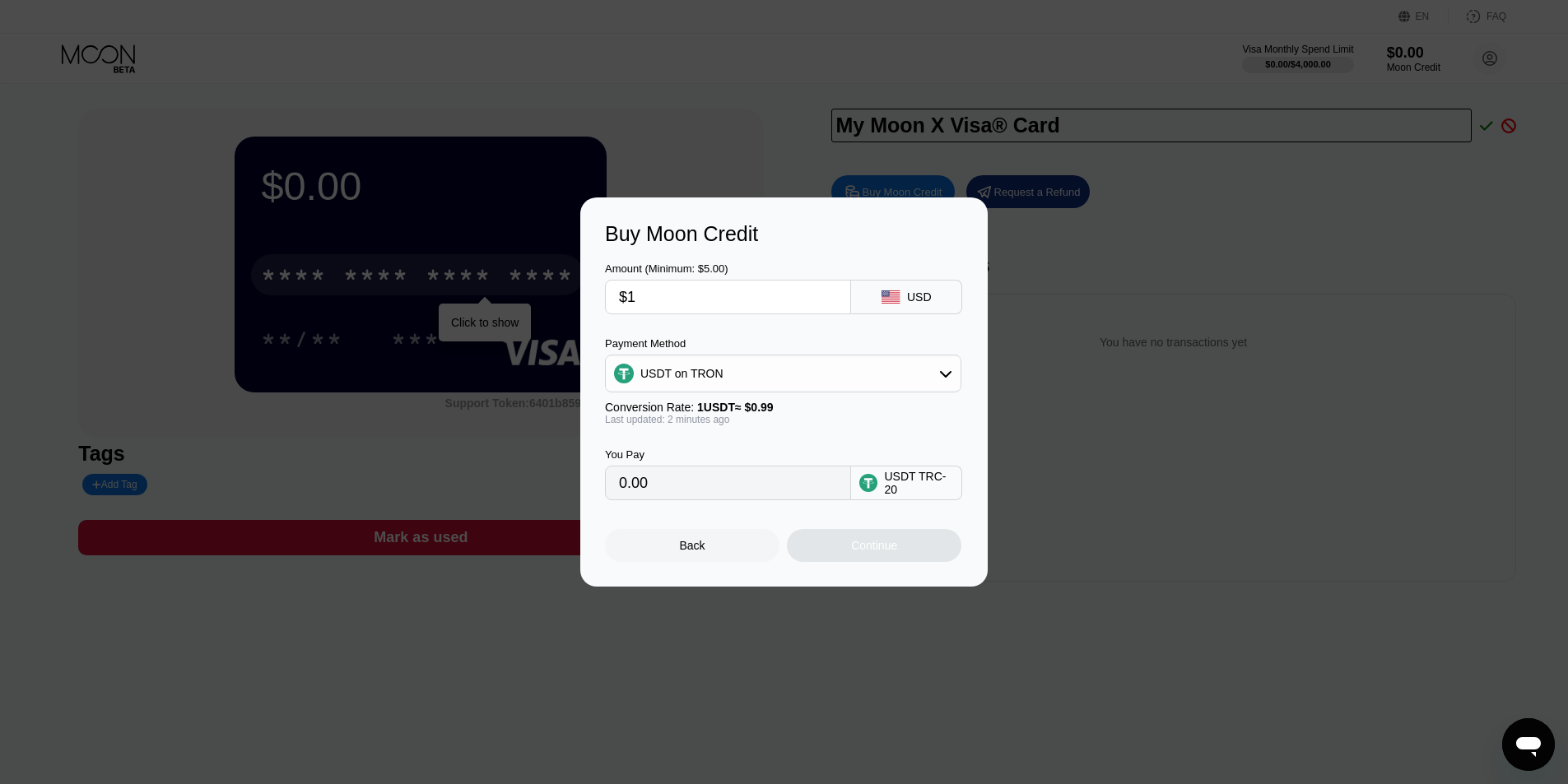
type input "$10"
type input "10.10"
type input "$10"
click at [1176, 197] on div "Buy Moon Credit Amount (Minimum: $5.00) $10 USD Payment Method USDT on TRON Con…" at bounding box center [784, 392] width 1568 height 390
click at [733, 550] on div "Back" at bounding box center [692, 545] width 174 height 33
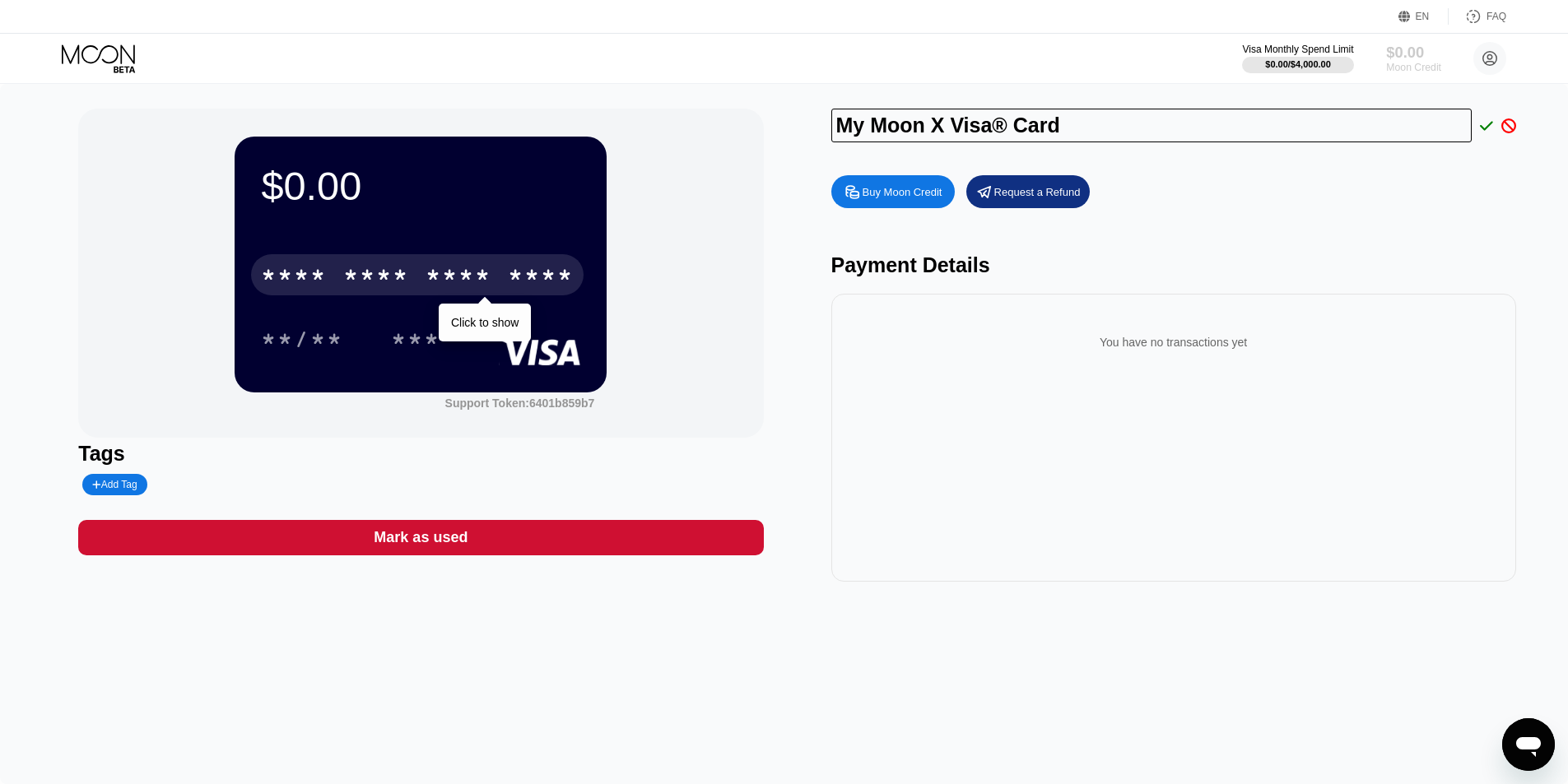
click at [1393, 53] on div "$0.00" at bounding box center [1413, 52] width 55 height 17
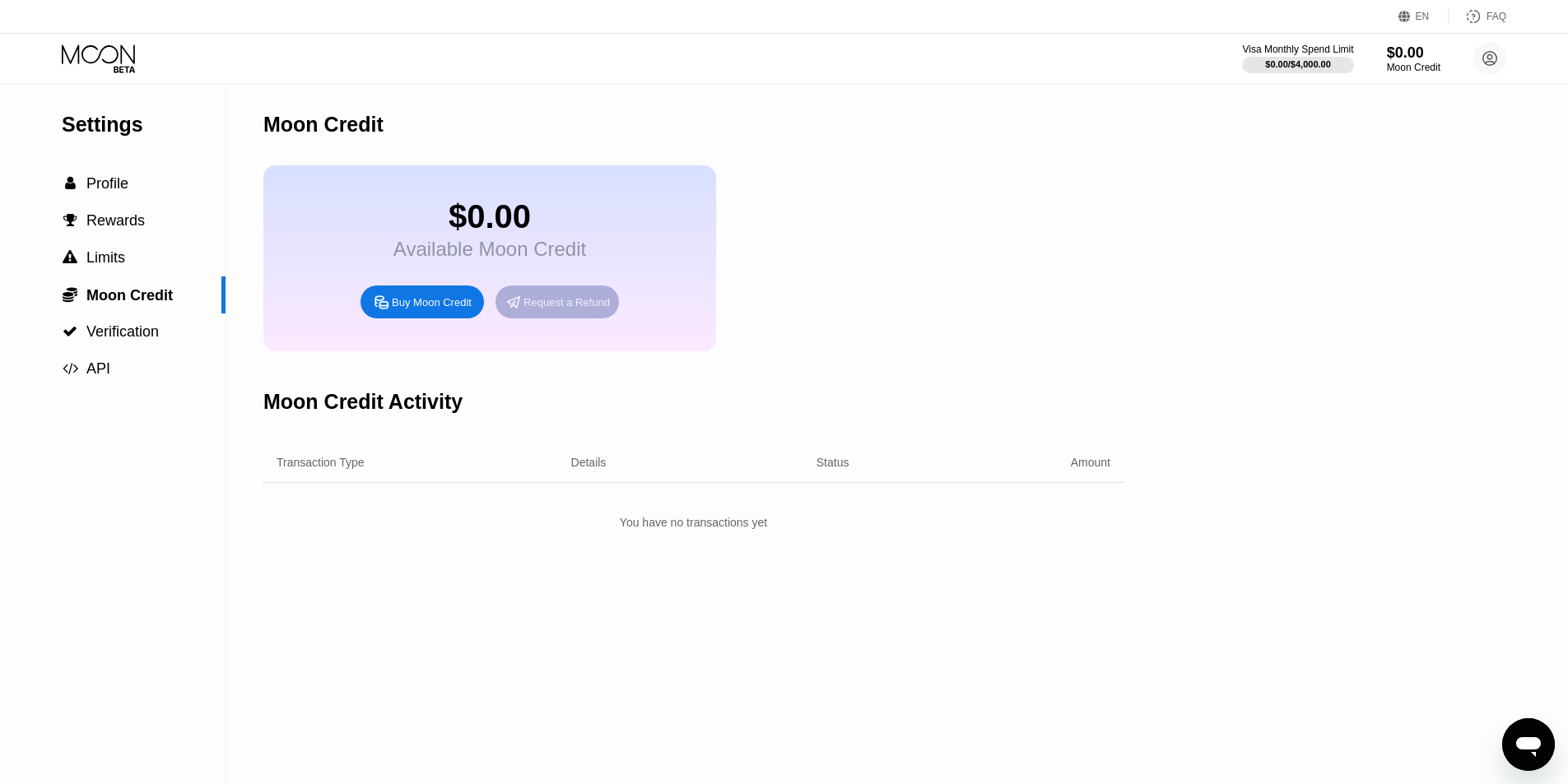
click at [533, 309] on div "Request a Refund" at bounding box center [566, 302] width 87 height 14
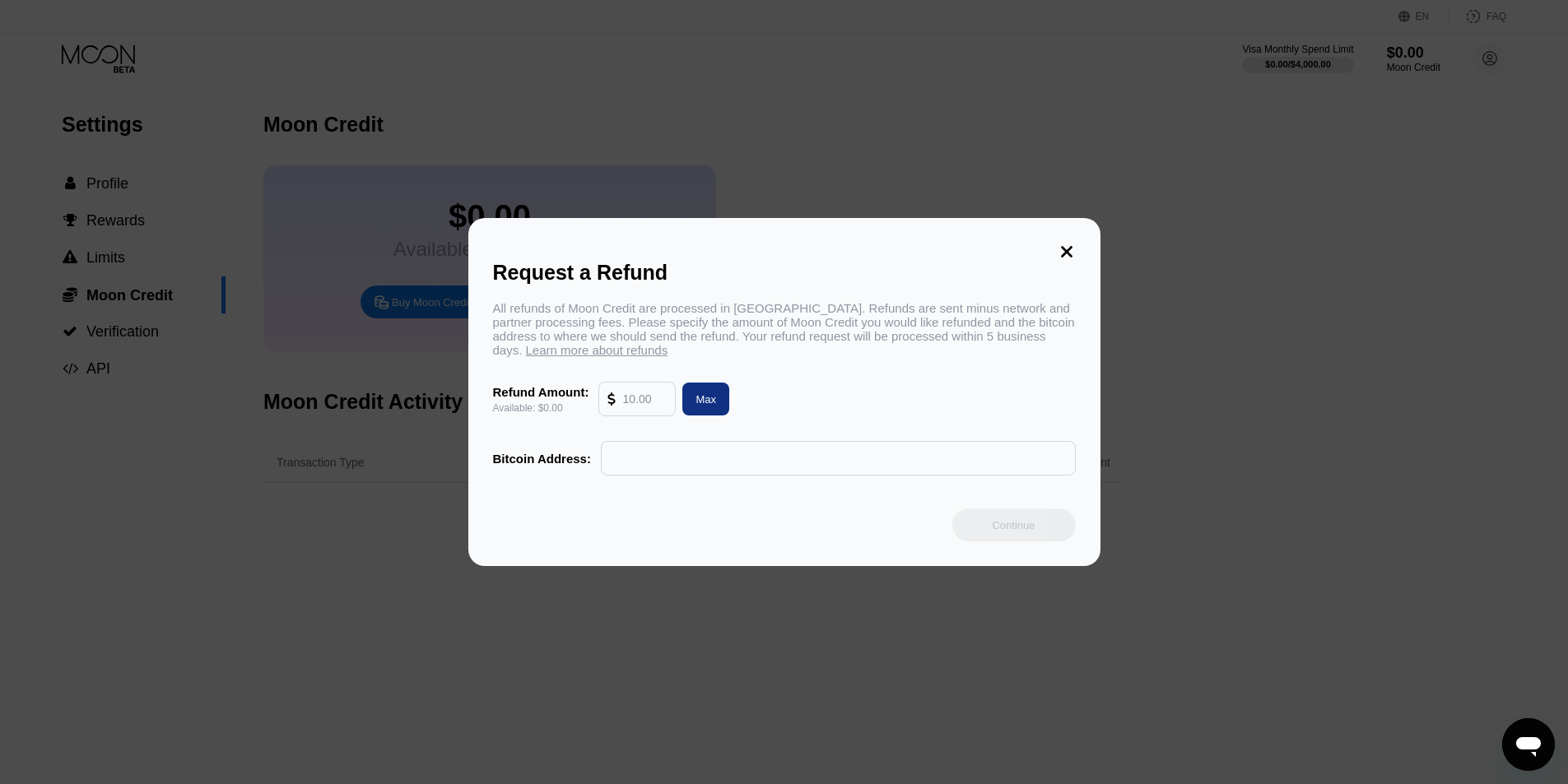
click at [711, 415] on div "Max" at bounding box center [706, 399] width 47 height 33
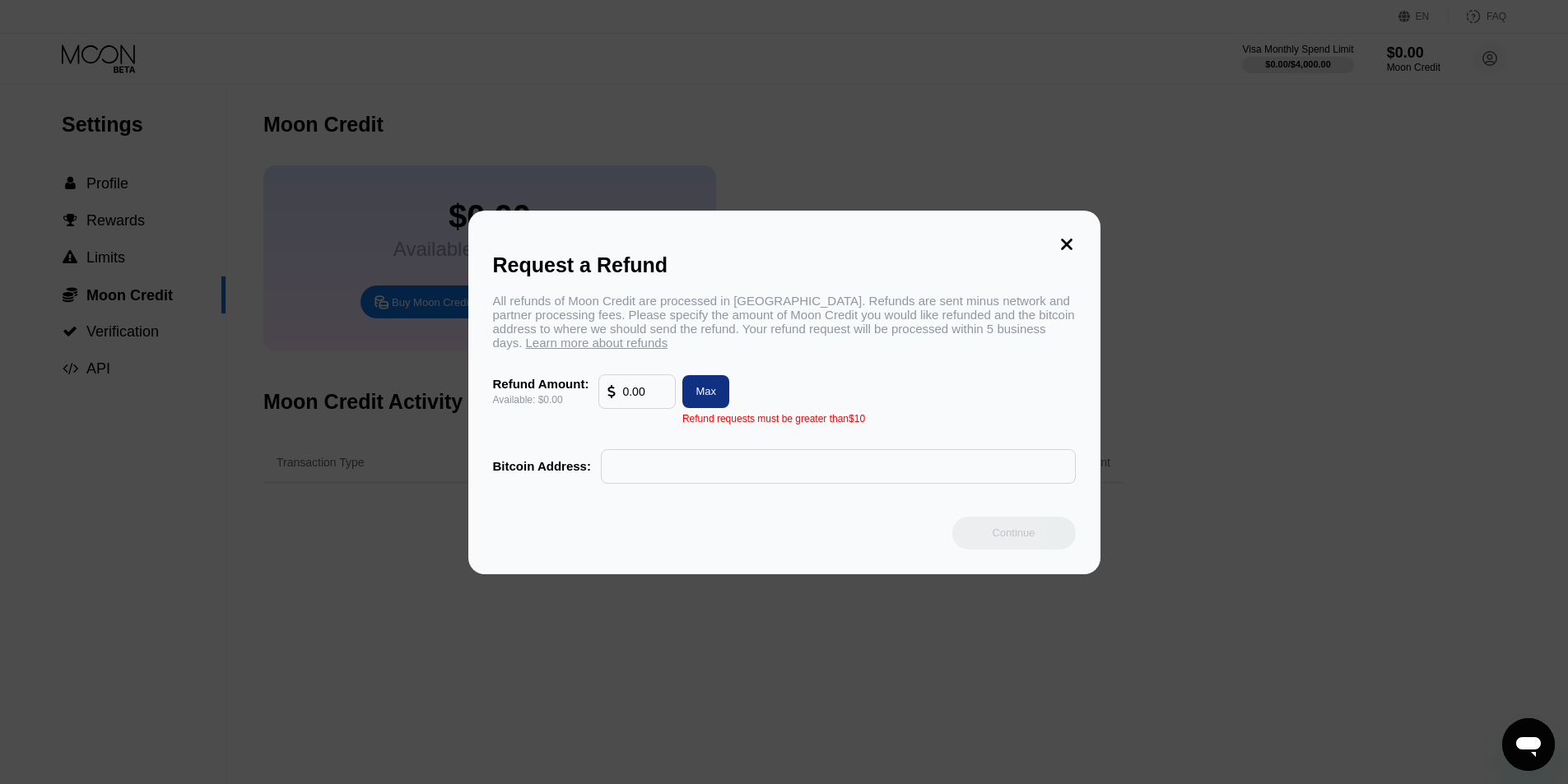
drag, startPoint x: 647, startPoint y: 392, endPoint x: 569, endPoint y: 379, distance: 79.1
click at [569, 379] on div "All refunds of Moon Credit are processed in Bitcoin. Refunds are sent minus net…" at bounding box center [784, 389] width 583 height 190
type input "0.000"
drag, startPoint x: 585, startPoint y: 320, endPoint x: 763, endPoint y: 319, distance: 178.0
click at [717, 318] on div "All refunds of Moon Credit are processed in Bitcoin. Refunds are sent minus net…" at bounding box center [784, 322] width 583 height 56
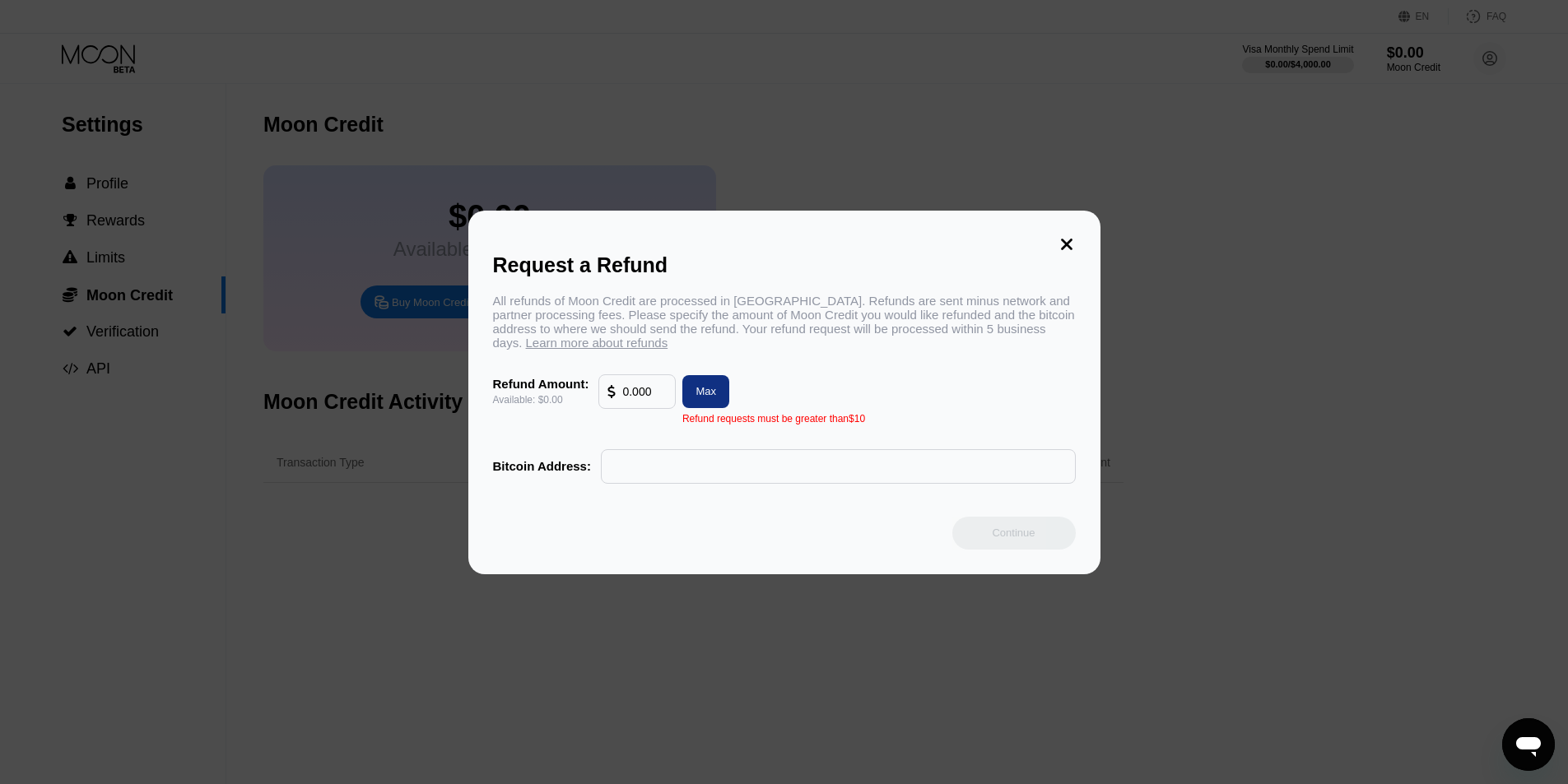
click at [1069, 241] on icon at bounding box center [1066, 244] width 18 height 18
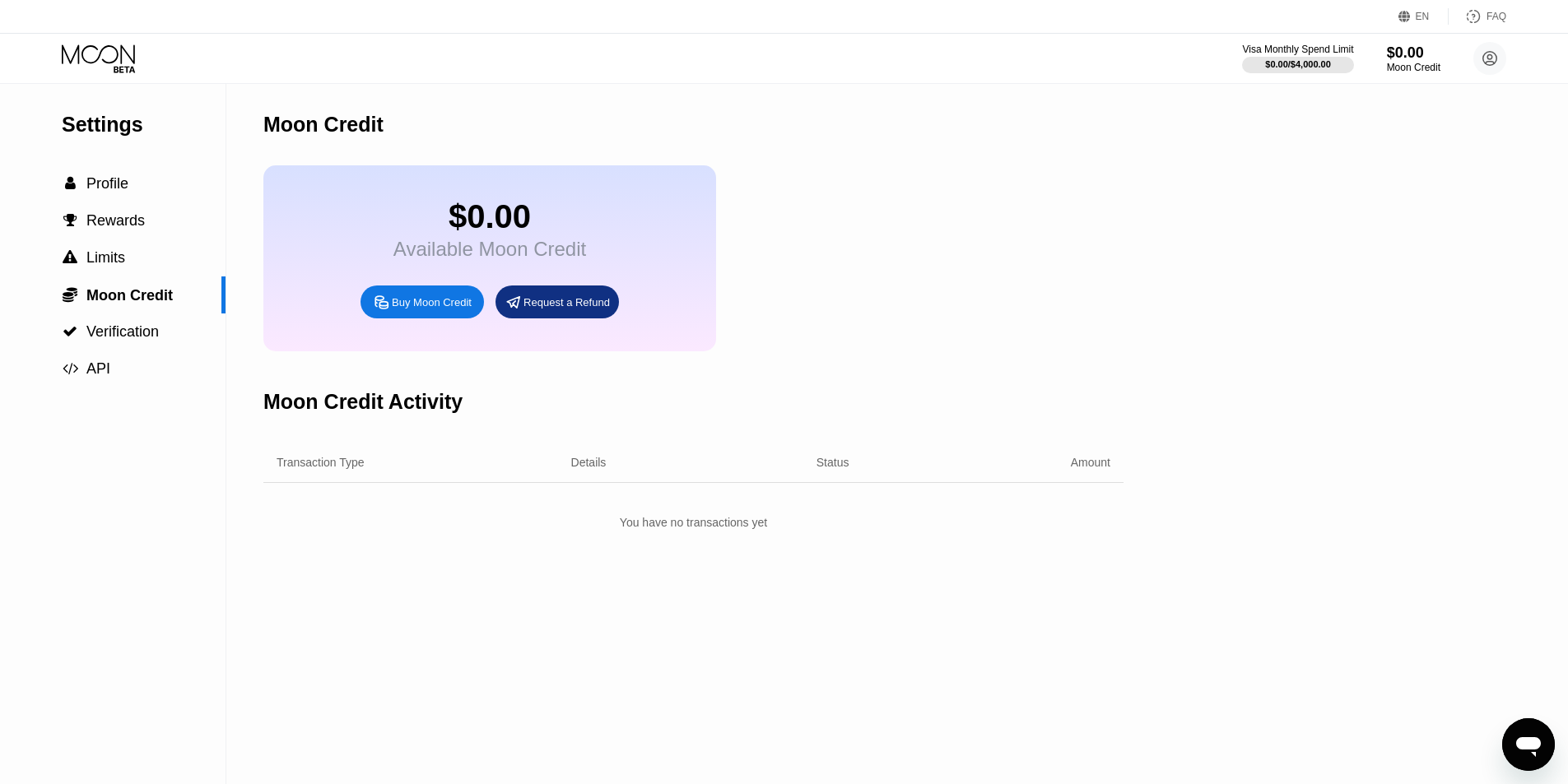
click at [389, 311] on icon at bounding box center [381, 302] width 17 height 17
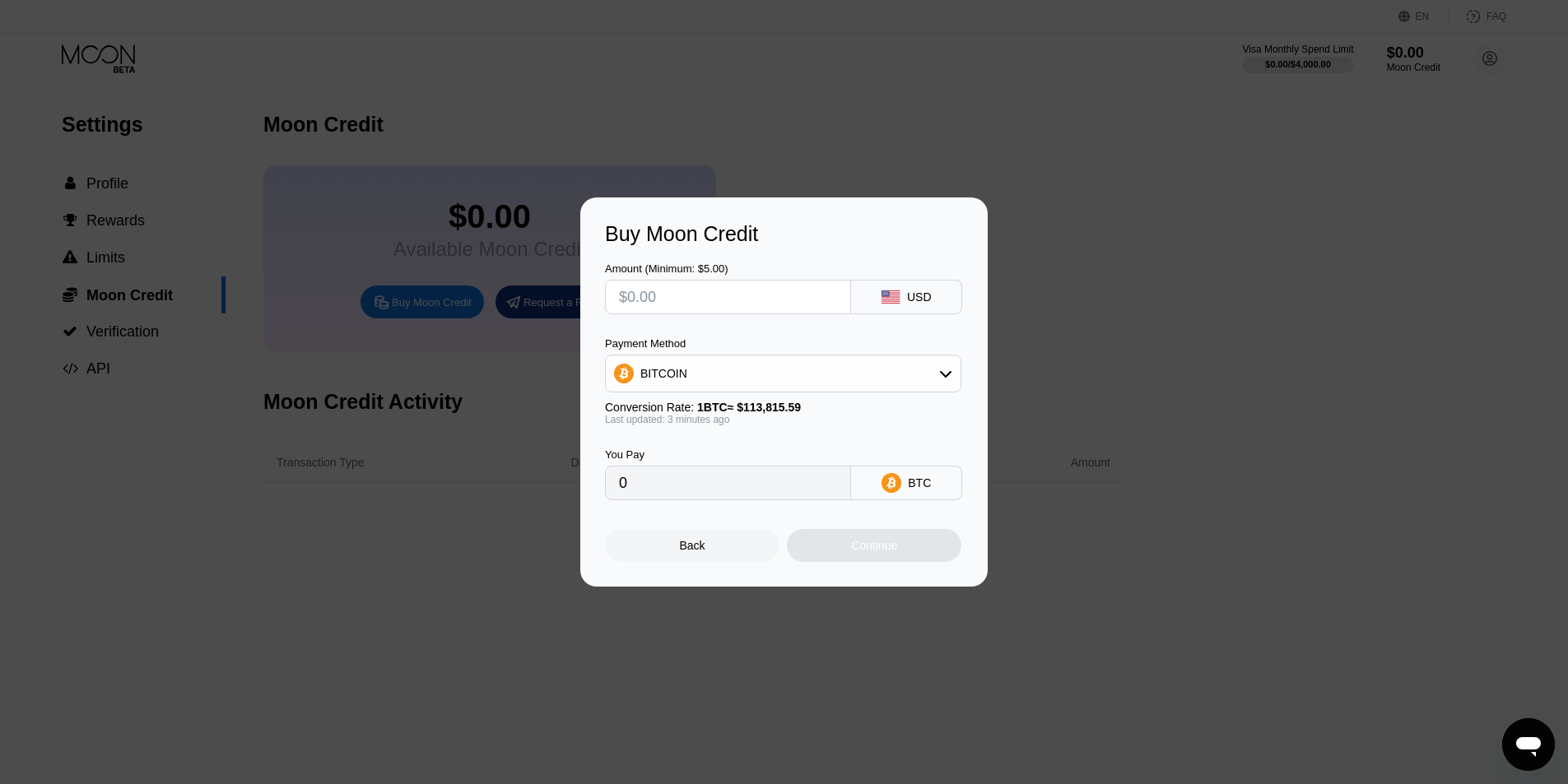
click at [711, 299] on input "text" at bounding box center [728, 297] width 218 height 33
click at [1159, 387] on div "Buy Moon Credit Amount (Minimum: $5.00) USD Payment Method BITCOIN Conversion R…" at bounding box center [784, 392] width 1568 height 390
click at [519, 376] on div "Buy Moon Credit Amount (Minimum: $5.00) USD Payment Method BITCOIN Conversion R…" at bounding box center [784, 392] width 1568 height 390
click at [707, 555] on div "Back" at bounding box center [692, 545] width 174 height 33
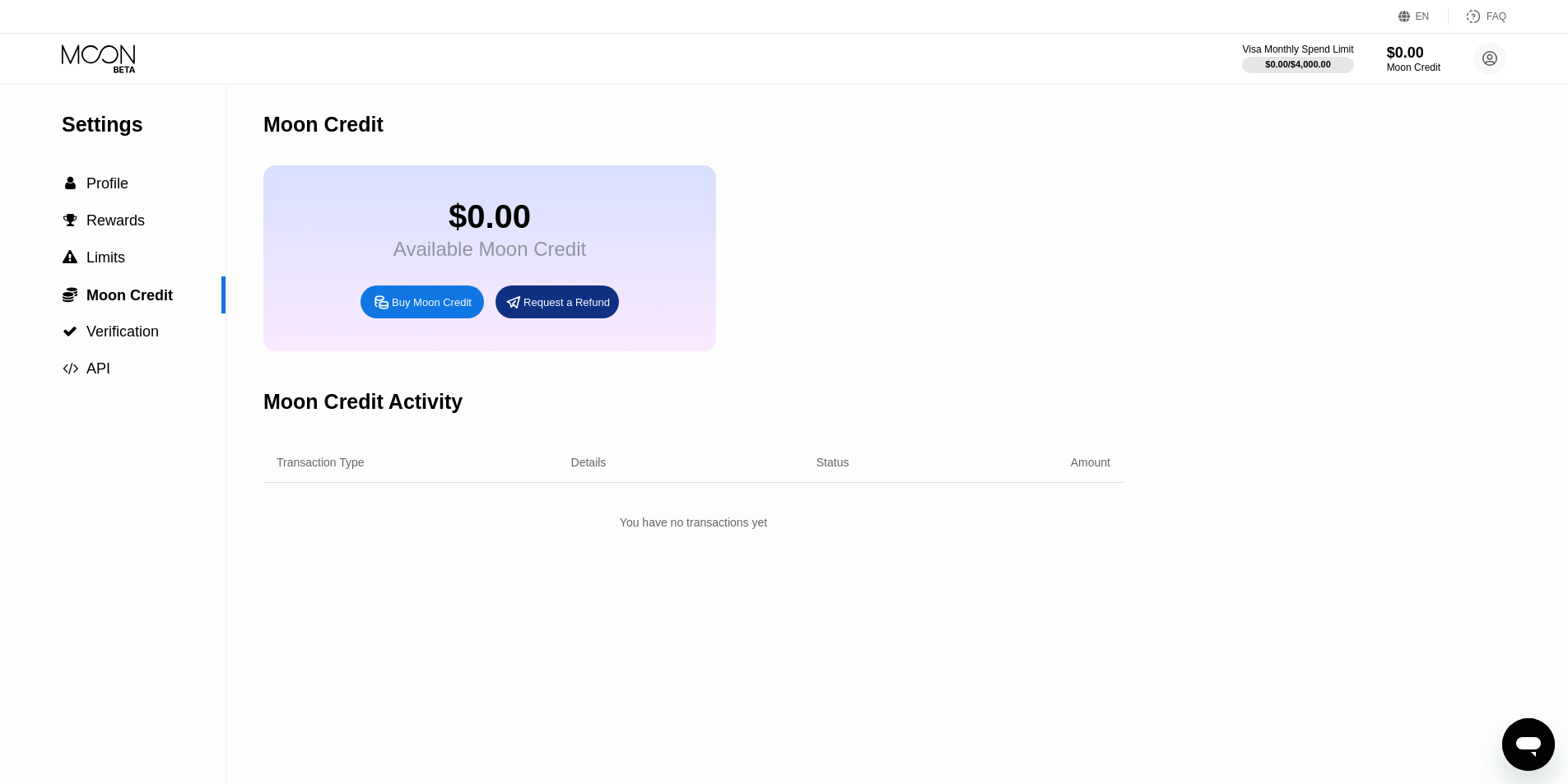
click at [541, 483] on div "Transaction Type Details Status Amount" at bounding box center [693, 462] width 860 height 40
click at [145, 347] on div " Verification" at bounding box center [112, 332] width 225 height 37
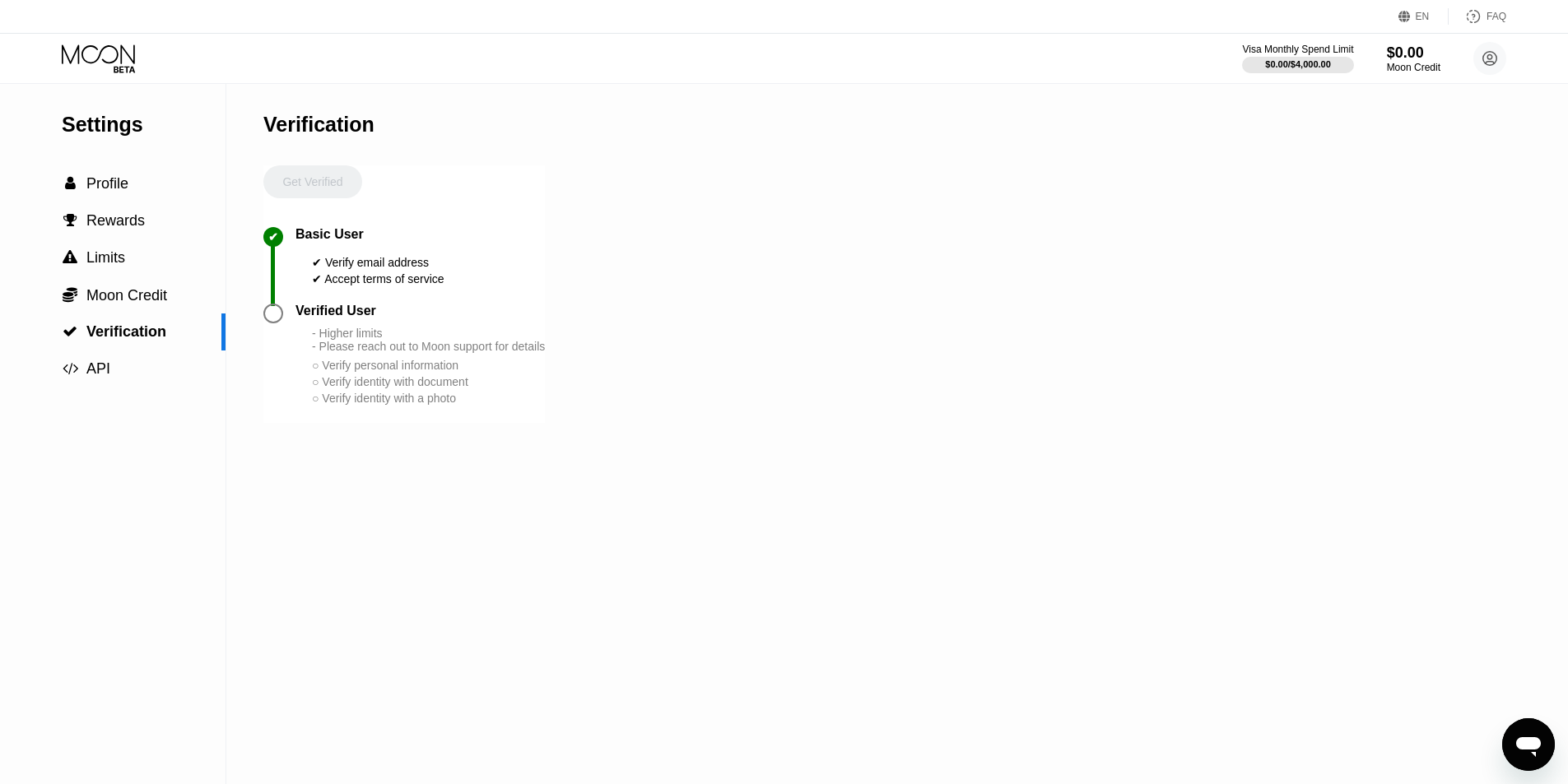
click at [267, 324] on div at bounding box center [273, 314] width 20 height 20
click at [272, 324] on div at bounding box center [273, 314] width 20 height 20
click at [277, 324] on div at bounding box center [273, 314] width 20 height 20
click at [281, 319] on div at bounding box center [273, 314] width 20 height 20
click at [264, 314] on div at bounding box center [279, 314] width 32 height 20
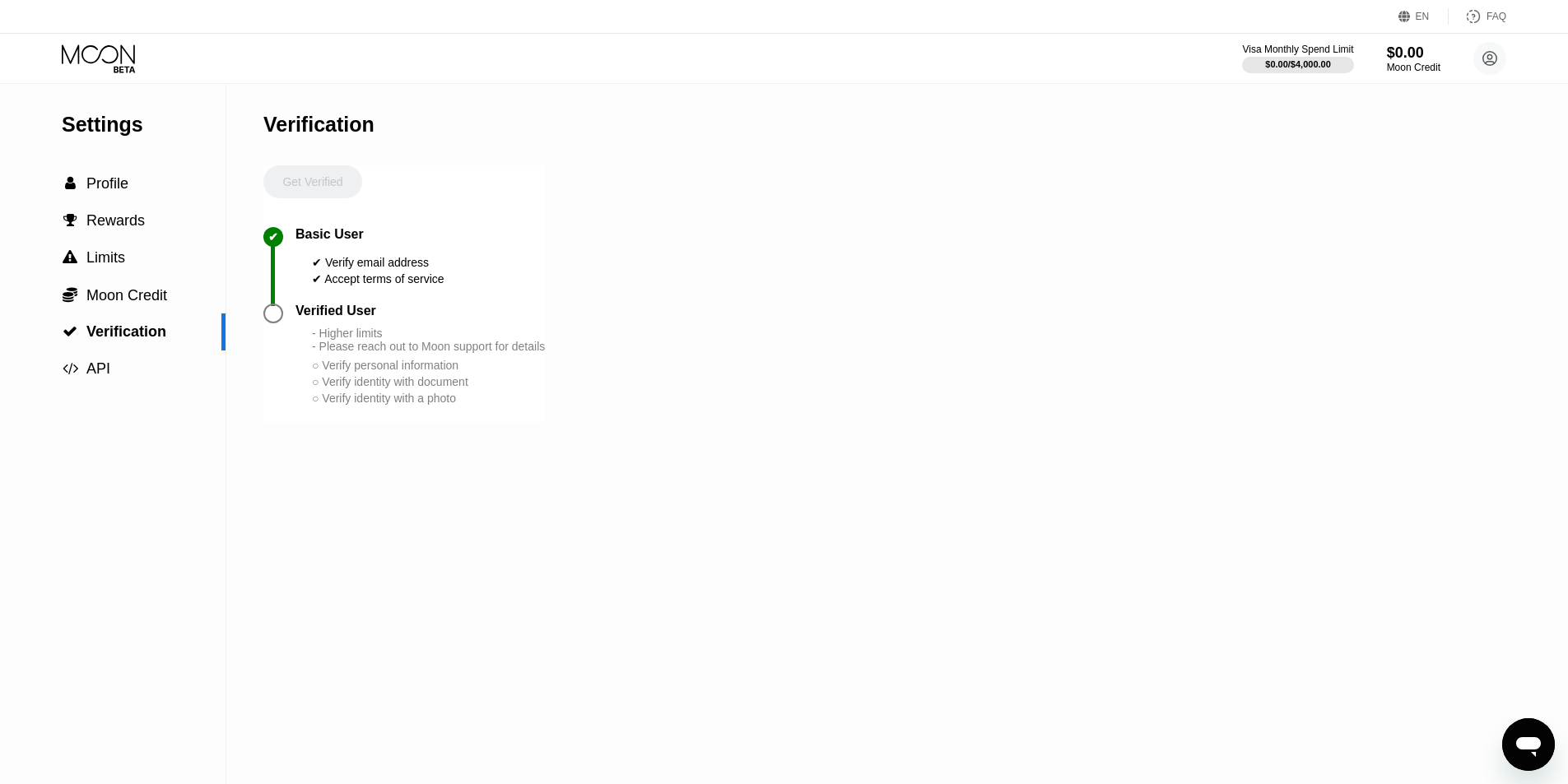
click at [334, 319] on div "Verified User" at bounding box center [336, 311] width 81 height 15
drag, startPoint x: 324, startPoint y: 384, endPoint x: 425, endPoint y: 395, distance: 101.6
click at [400, 372] on div "○ Verify personal information" at bounding box center [428, 366] width 233 height 13
click at [425, 395] on div "- Higher limits - Please reach out to Moon support for details ○ Verify persona…" at bounding box center [428, 366] width 233 height 80
click at [509, 353] on div "- Higher limits - Please reach out to Moon support for details" at bounding box center [428, 340] width 233 height 26
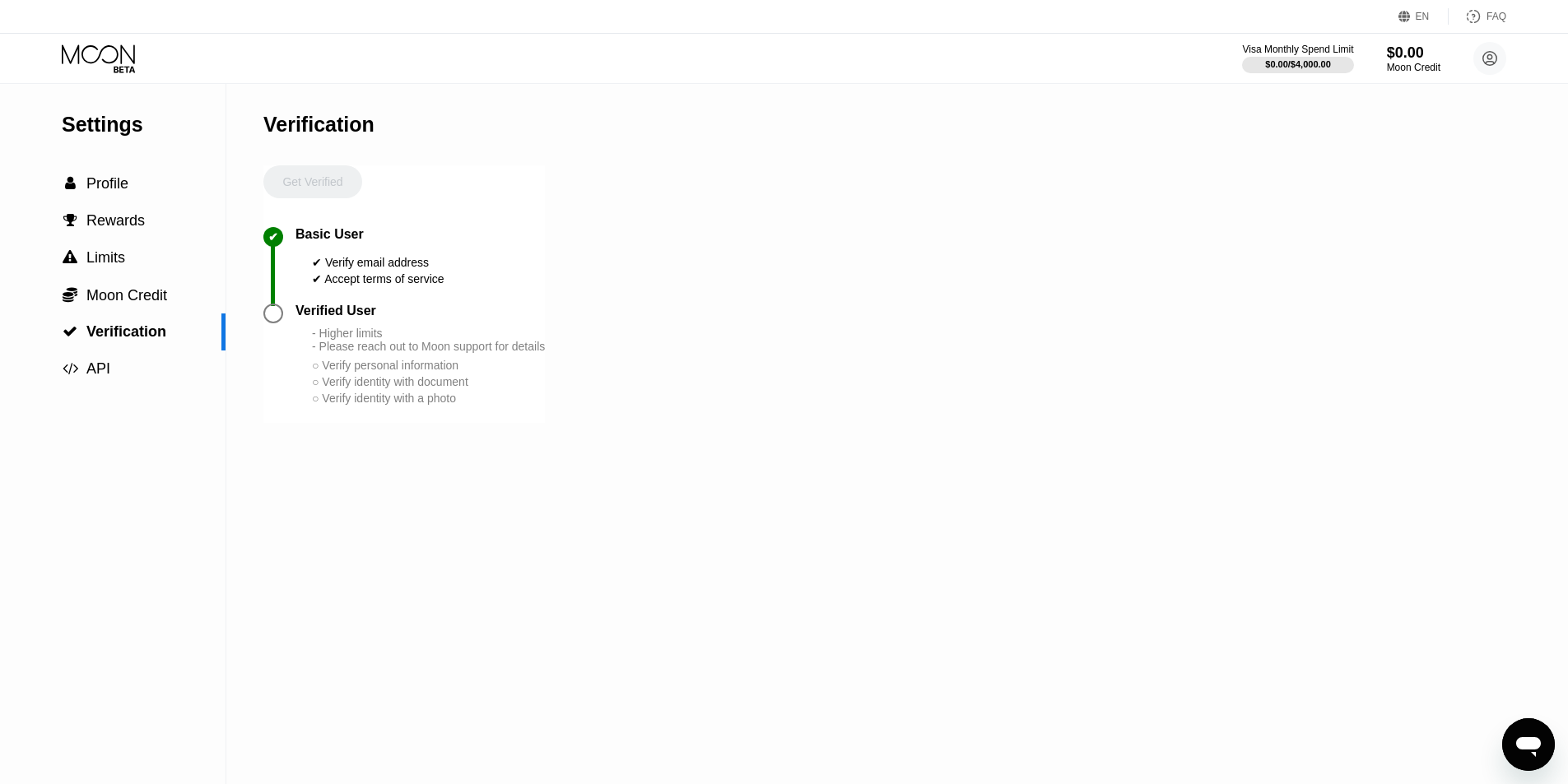
click at [315, 319] on div "Verified User" at bounding box center [336, 311] width 81 height 15
drag, startPoint x: 333, startPoint y: 283, endPoint x: 375, endPoint y: 281, distance: 42.0
click at [342, 283] on div "✔ Accept terms of service" at bounding box center [378, 279] width 133 height 13
click at [1307, 499] on div "Settings  Profile  Rewards  Limits  Moon Credit  Verification  API Verifi…" at bounding box center [784, 434] width 1568 height 701
click at [130, 249] on div " Limits" at bounding box center [112, 257] width 225 height 37
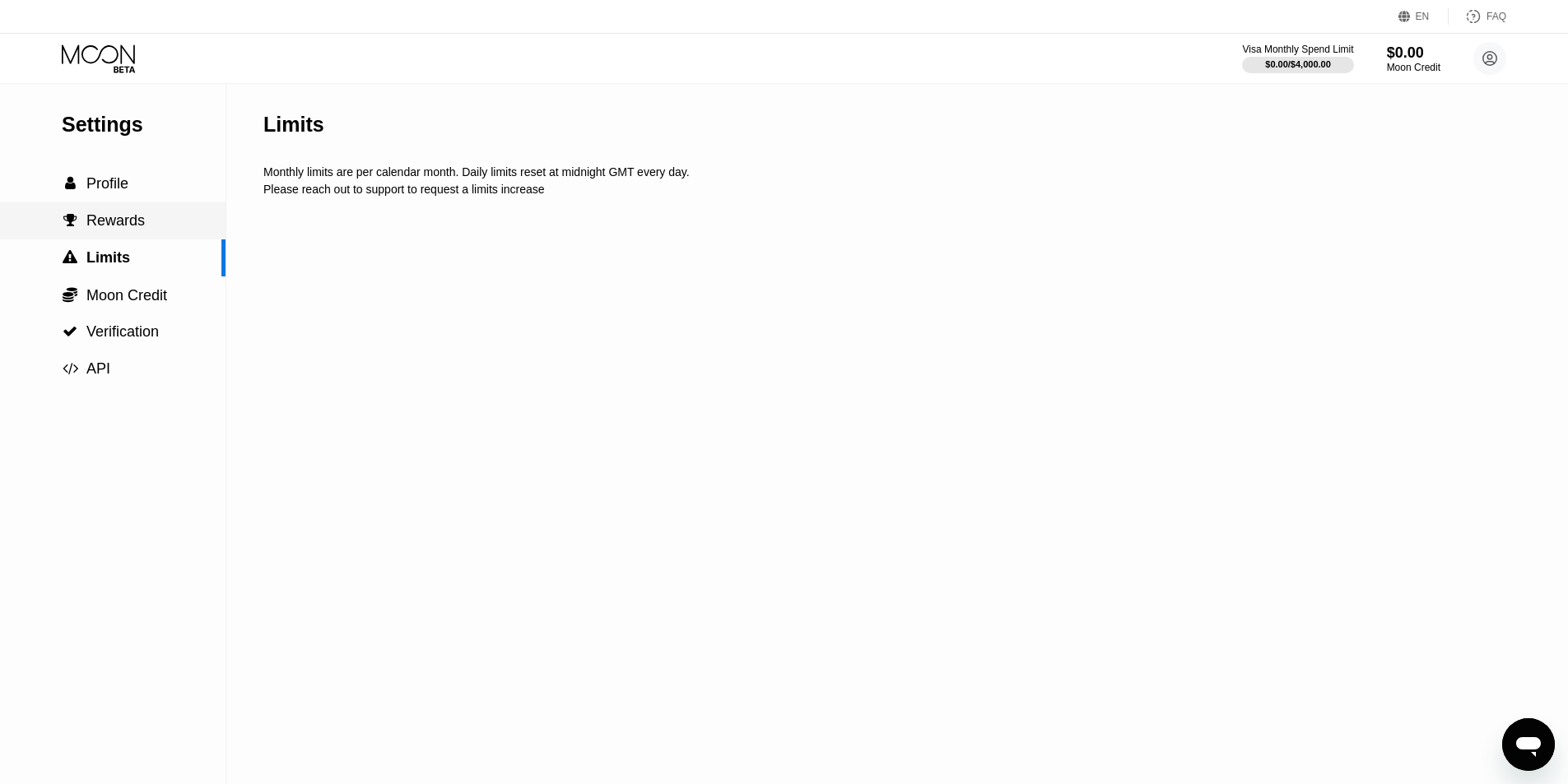
click at [134, 229] on span "Rewards" at bounding box center [116, 220] width 59 height 17
